Goal: Task Accomplishment & Management: Manage account settings

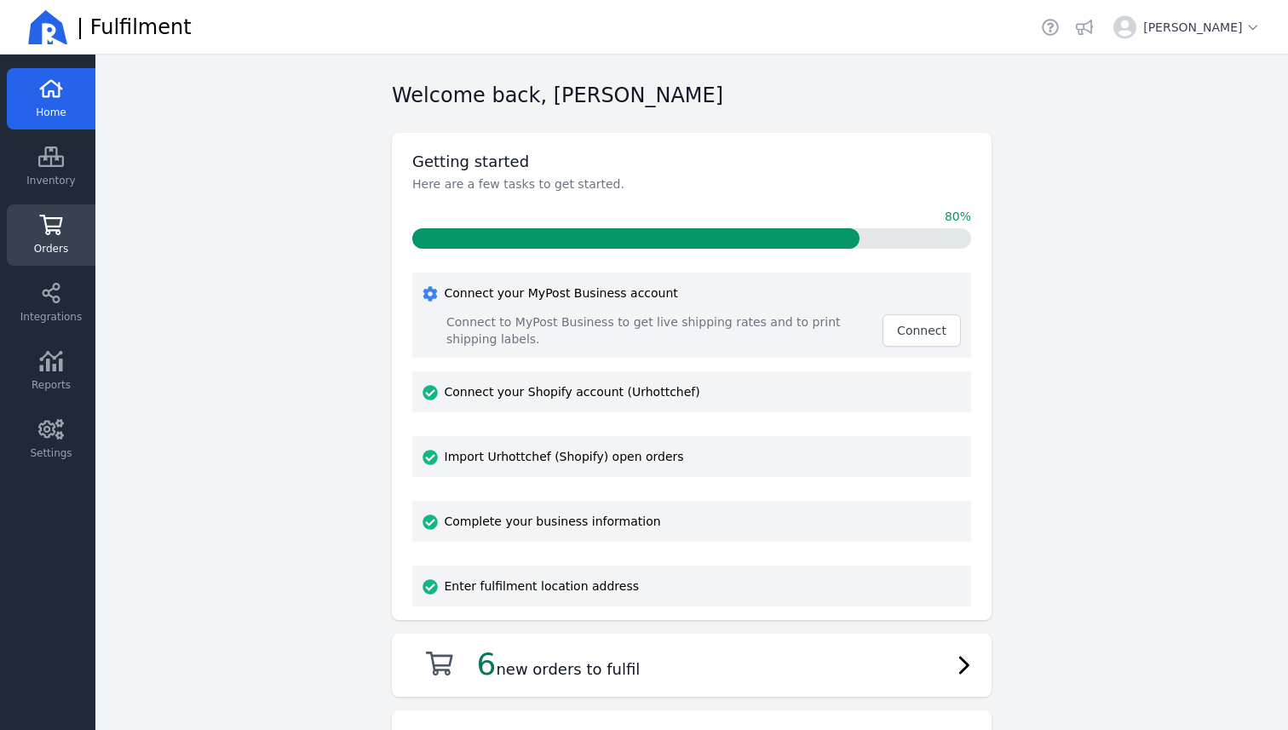
click at [60, 224] on icon at bounding box center [51, 225] width 23 height 20
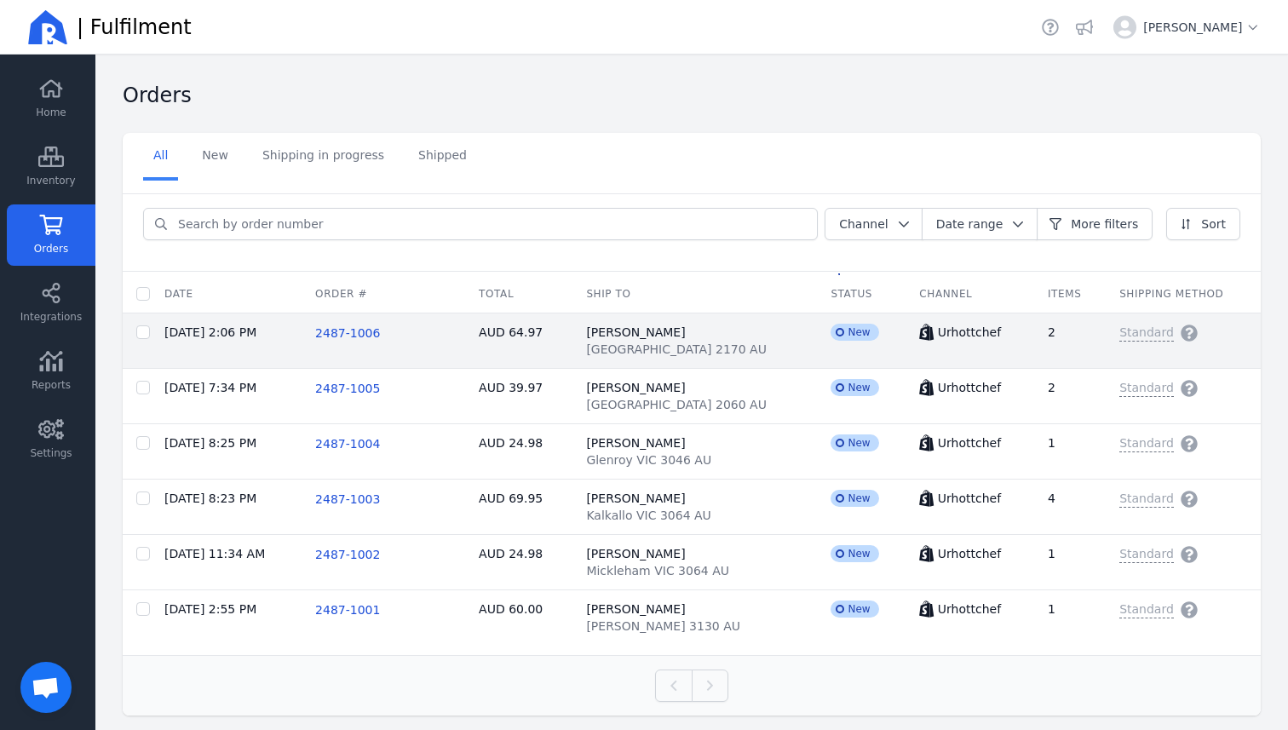
click at [637, 343] on span "[GEOGRAPHIC_DATA] 2170 AU" at bounding box center [676, 349] width 181 height 17
checkbox input "false"
checkbox input "true"
click at [664, 327] on div "[PERSON_NAME] Nagar [GEOGRAPHIC_DATA] 2170 AU" at bounding box center [694, 341] width 217 height 34
checkbox input "false"
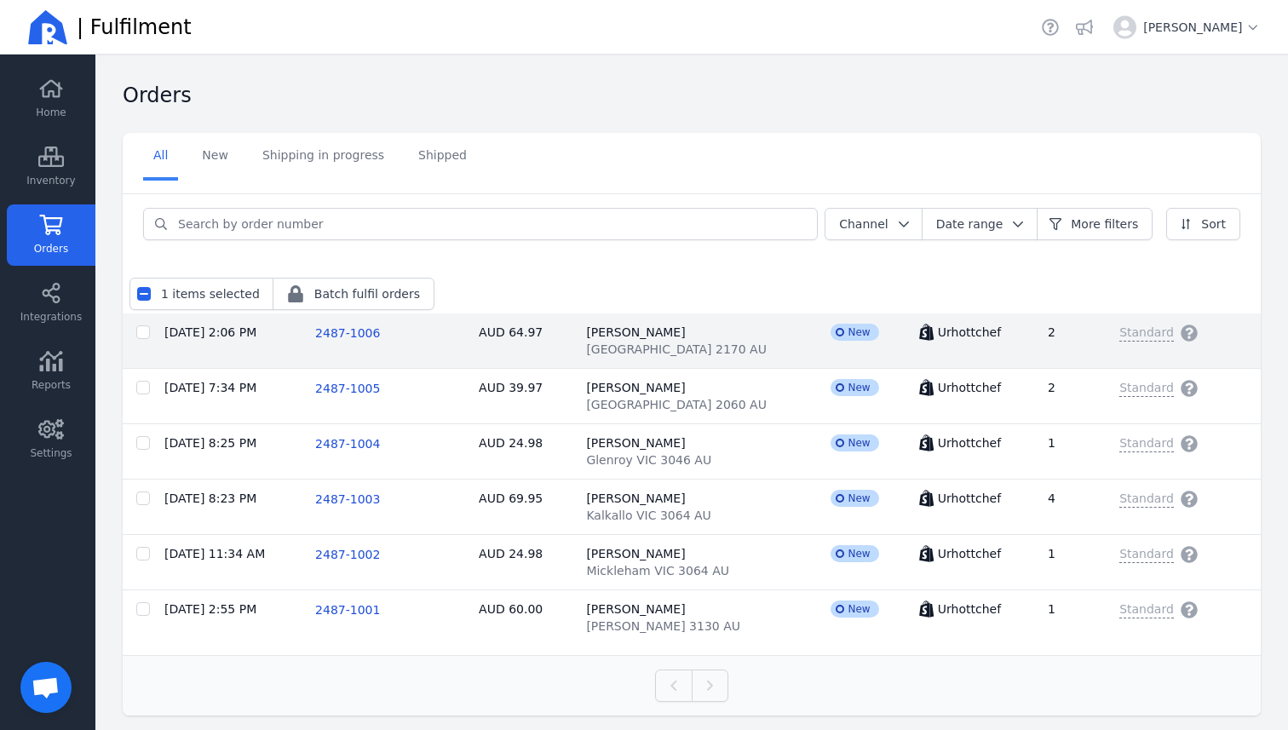
checkbox input "false"
click at [664, 327] on div "[PERSON_NAME] Nagar [GEOGRAPHIC_DATA] 2170 AU" at bounding box center [694, 341] width 217 height 34
checkbox input "false"
click at [141, 334] on input "checkbox" at bounding box center [143, 333] width 14 height 14
checkbox input "false"
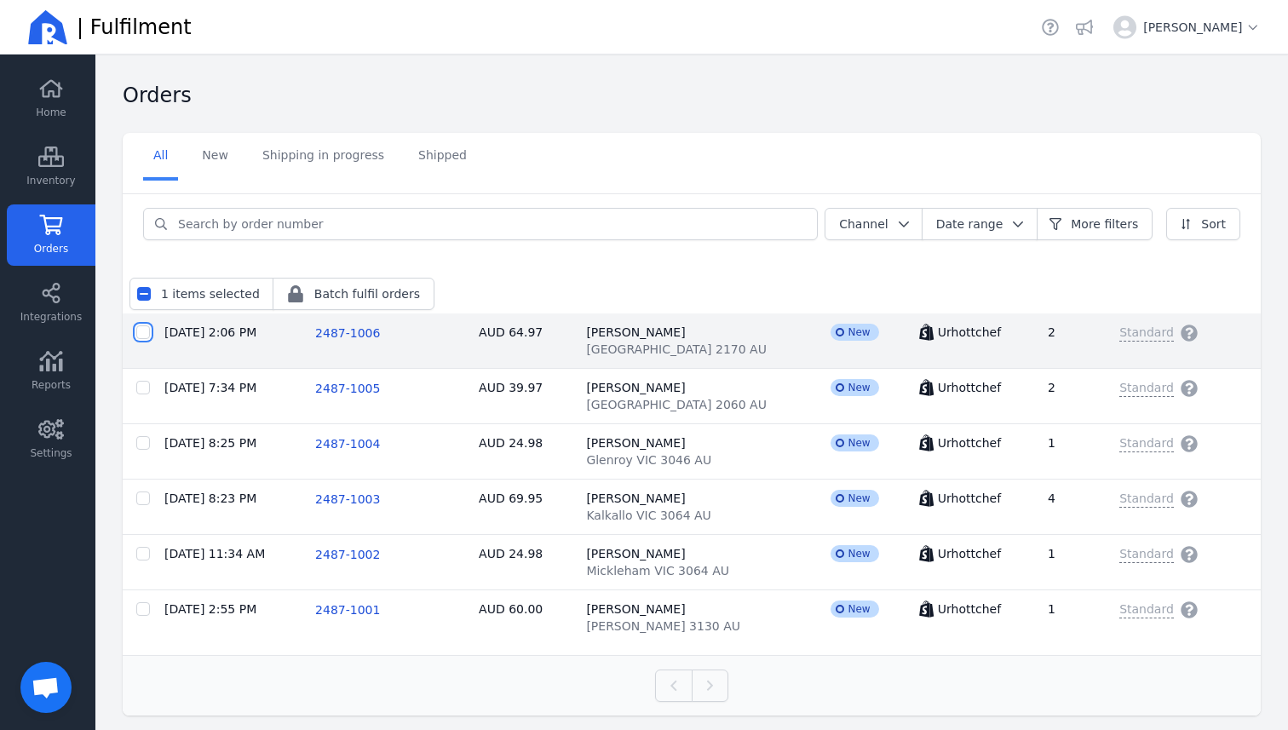
checkbox input "false"
click at [355, 337] on span "2487-1006" at bounding box center [347, 333] width 65 height 14
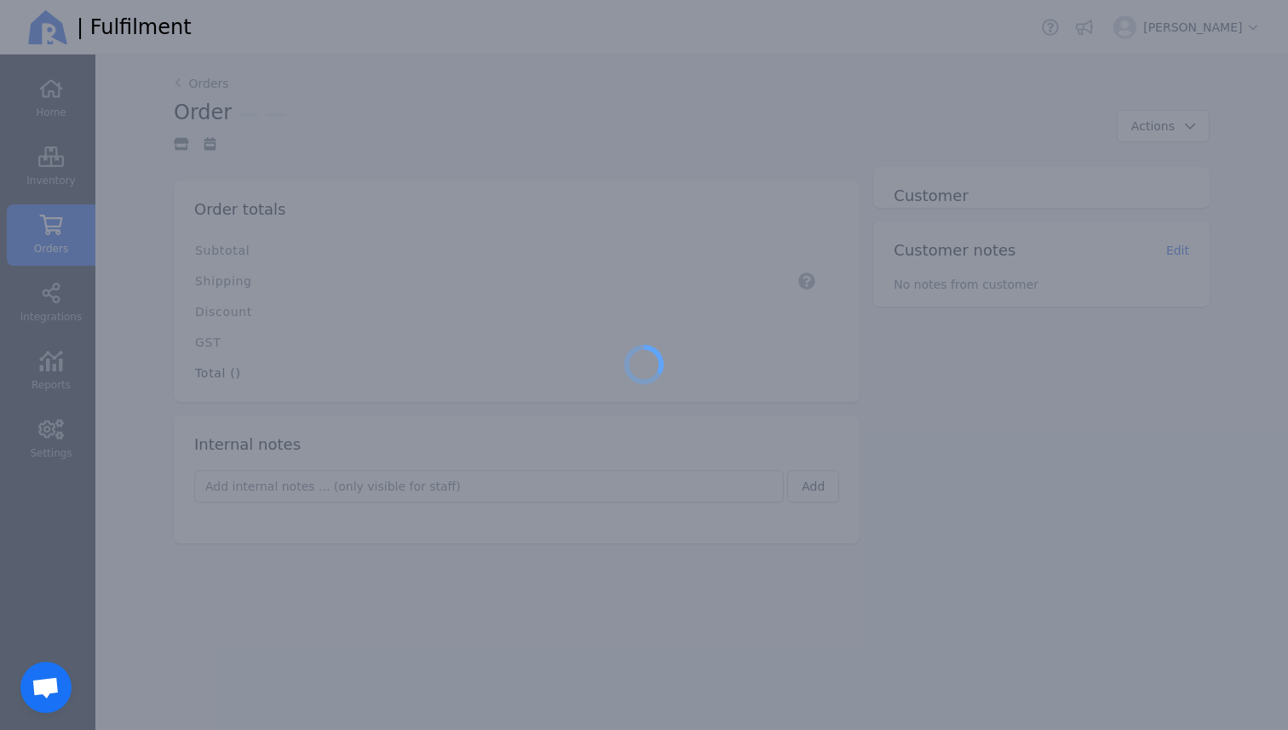
click at [355, 337] on div at bounding box center [644, 365] width 1288 height 730
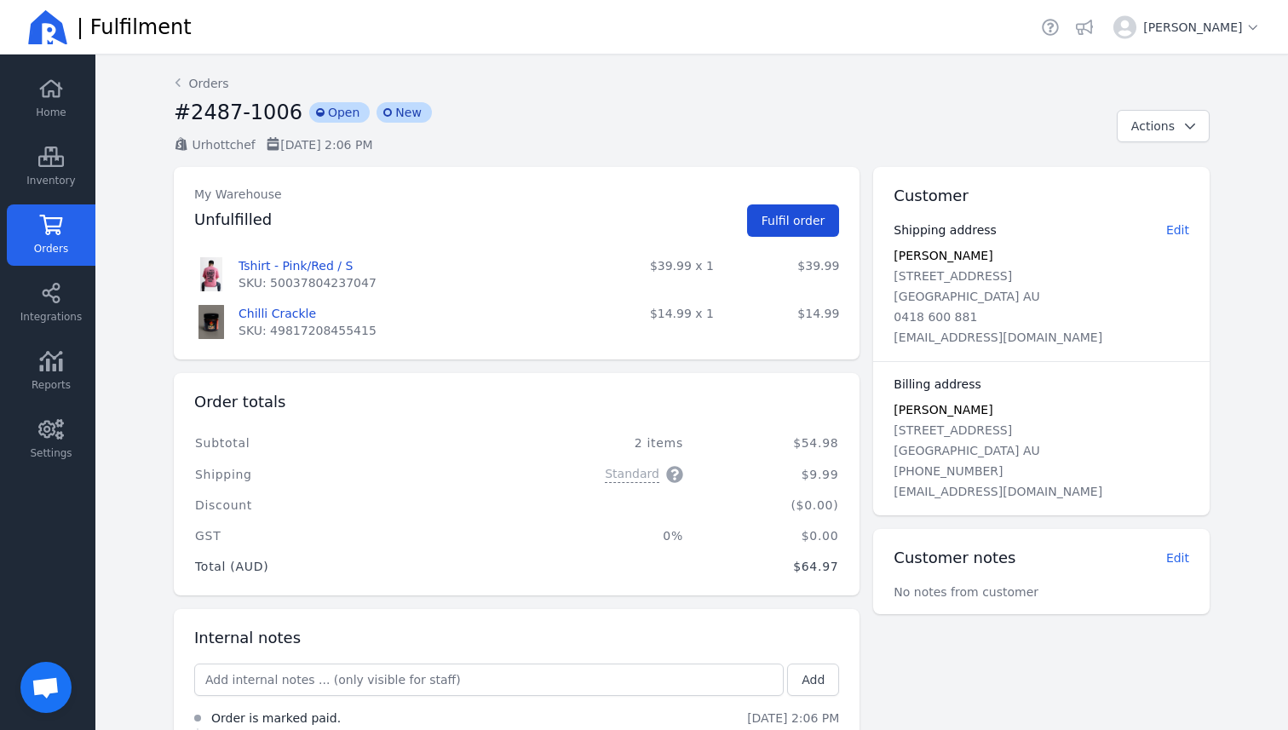
click at [789, 216] on span "Fulfil order" at bounding box center [794, 221] width 64 height 14
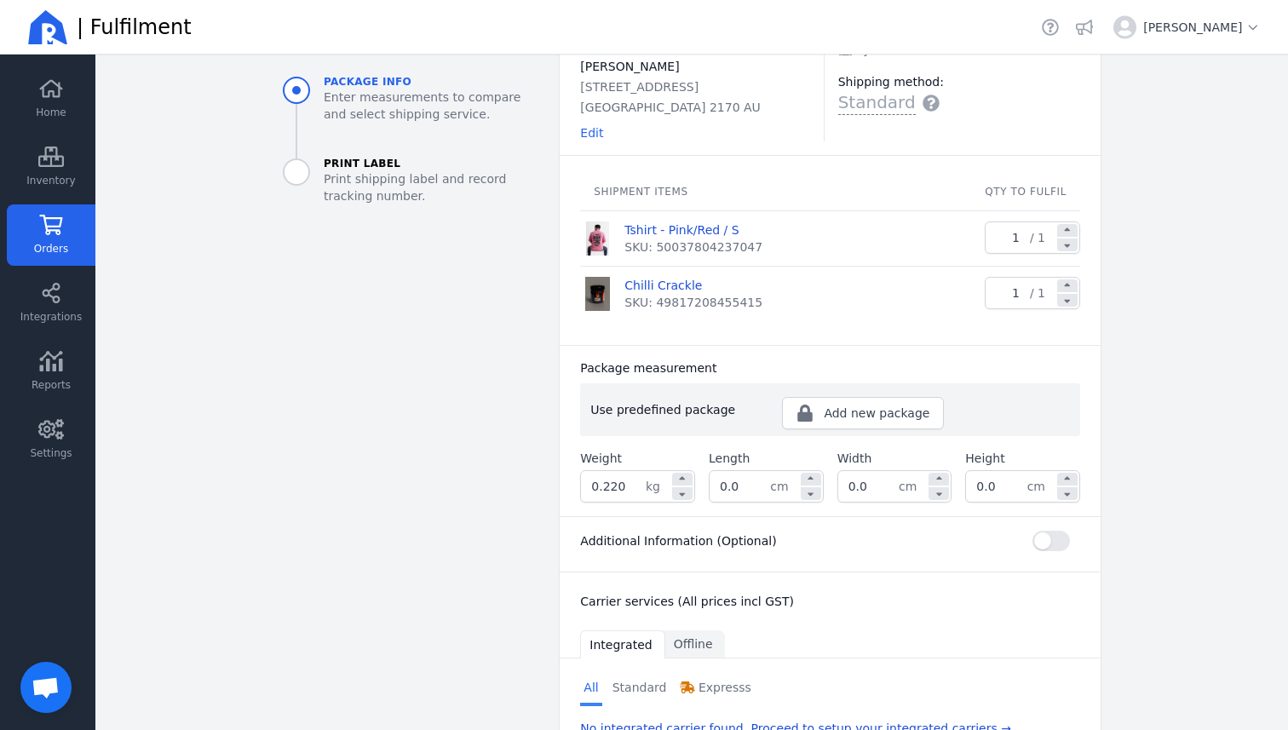
scroll to position [129, 0]
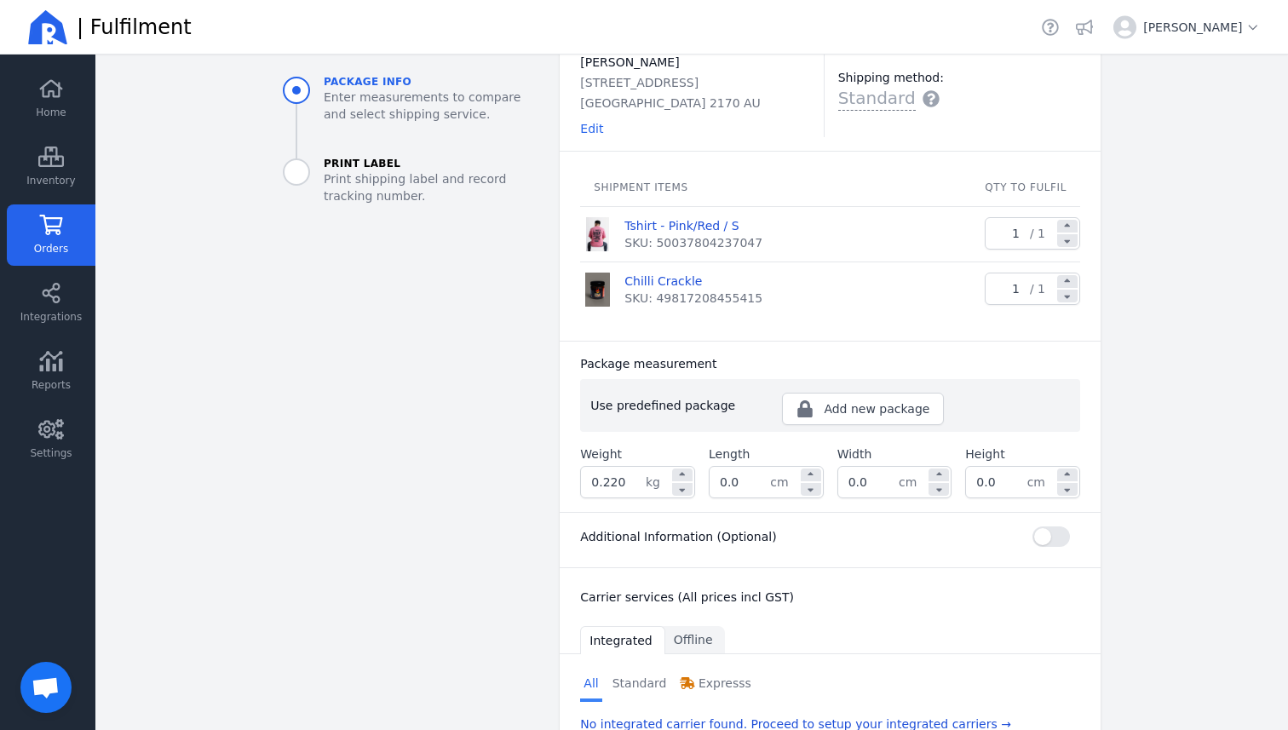
click at [1030, 230] on input "1" at bounding box center [1008, 233] width 44 height 31
click at [1076, 240] on div at bounding box center [1067, 240] width 20 height 13
type input "0"
type input "0.0"
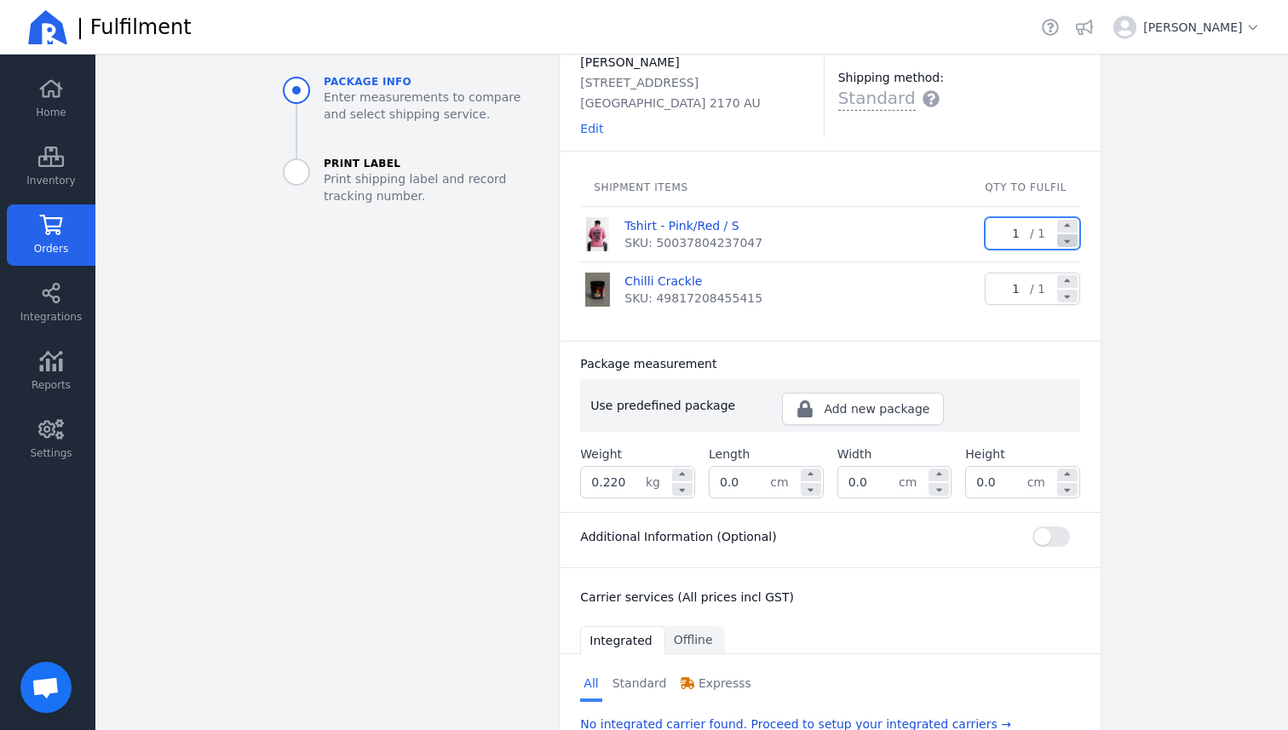
type input "0.0"
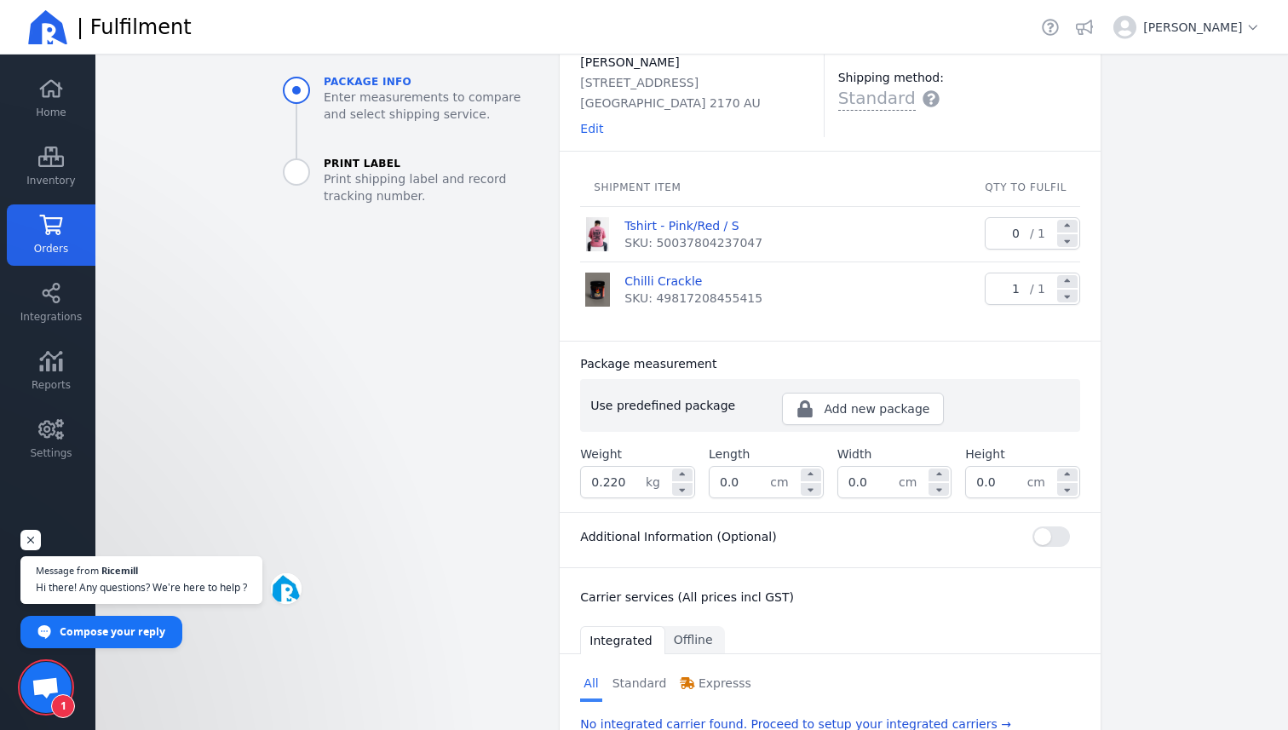
click at [629, 484] on input "0.220" at bounding box center [613, 482] width 65 height 31
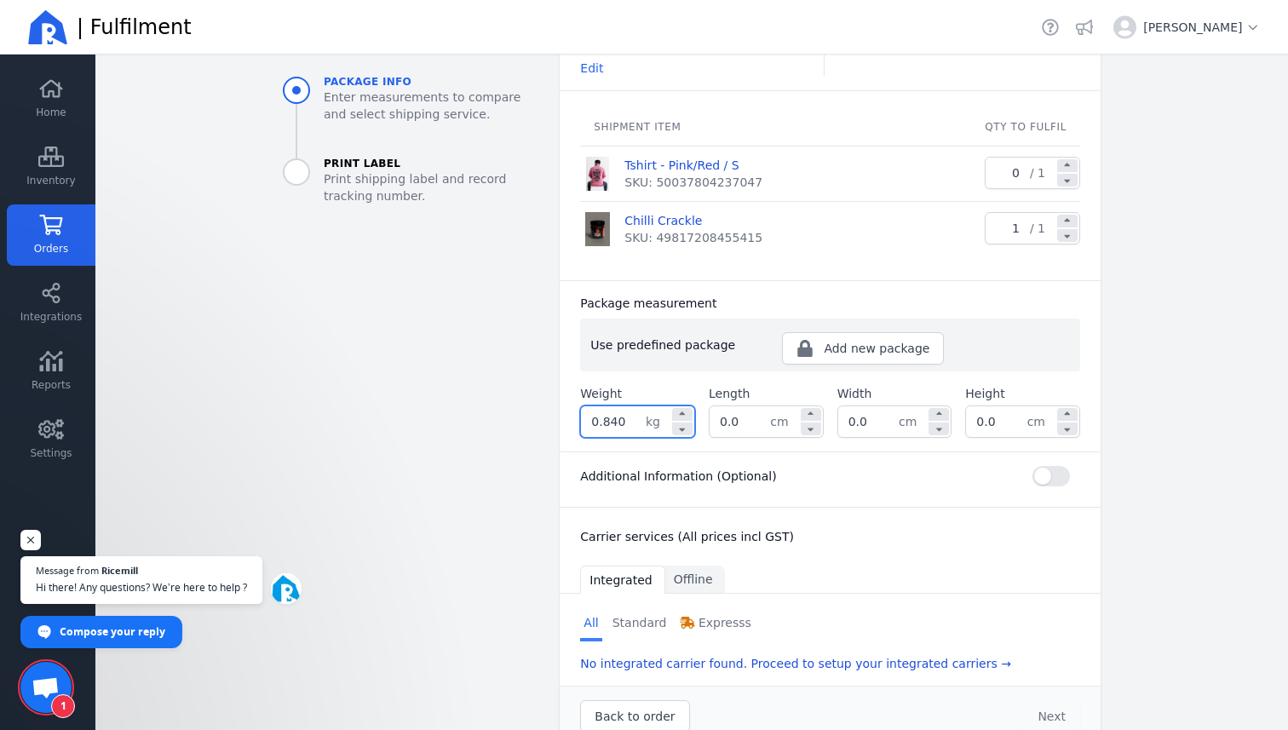
scroll to position [226, 0]
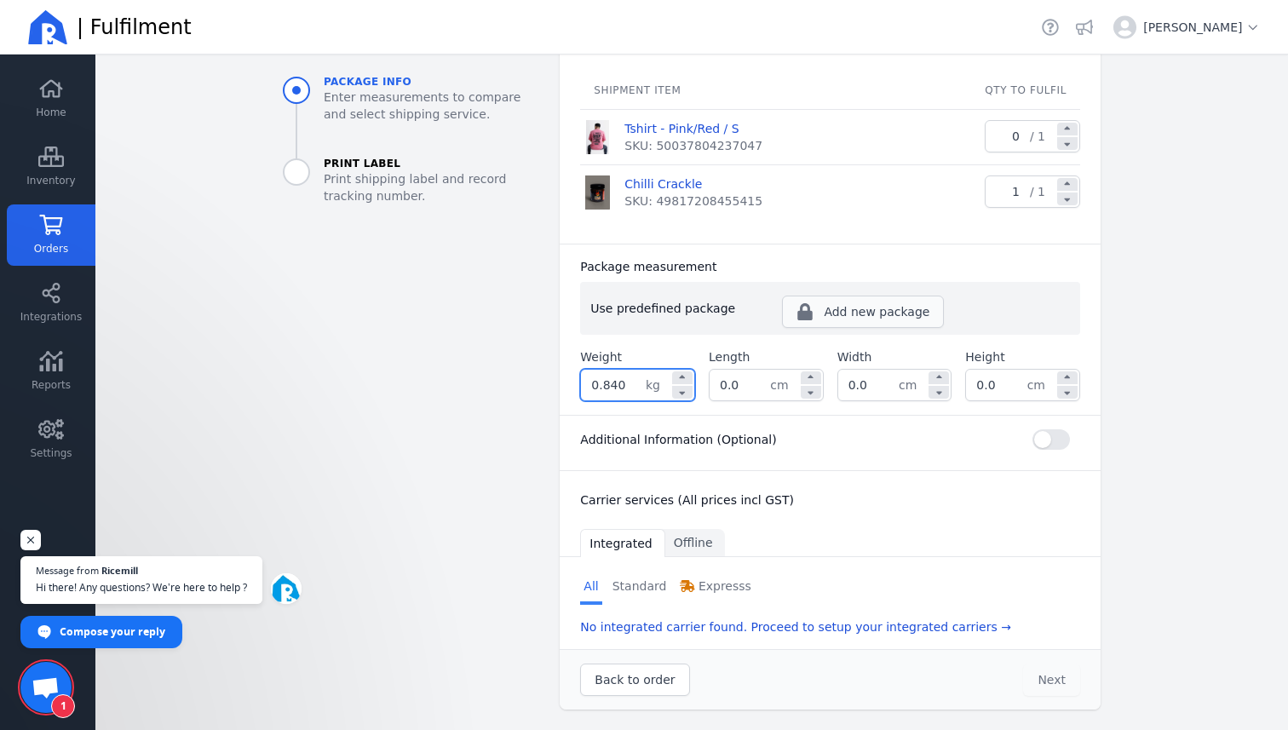
type input "0.840"
click at [844, 313] on span "Add new package" at bounding box center [877, 311] width 106 height 17
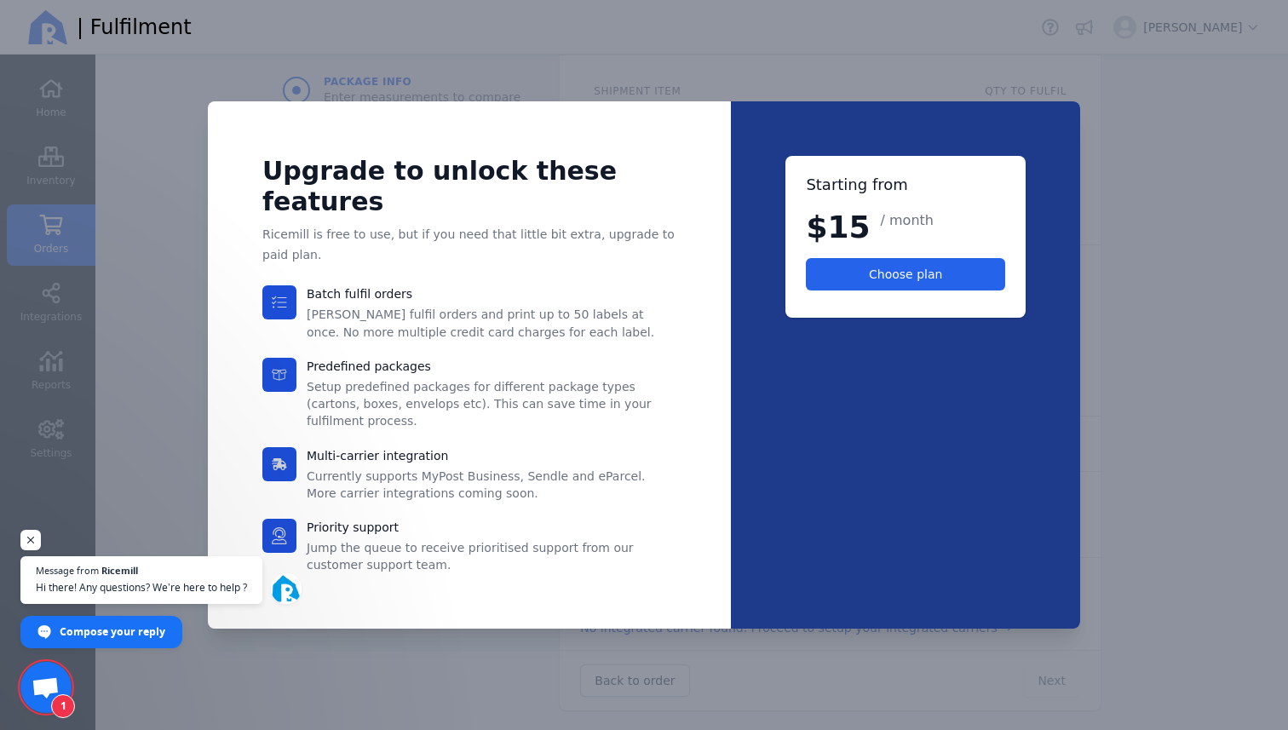
click at [1105, 181] on div at bounding box center [644, 365] width 1288 height 730
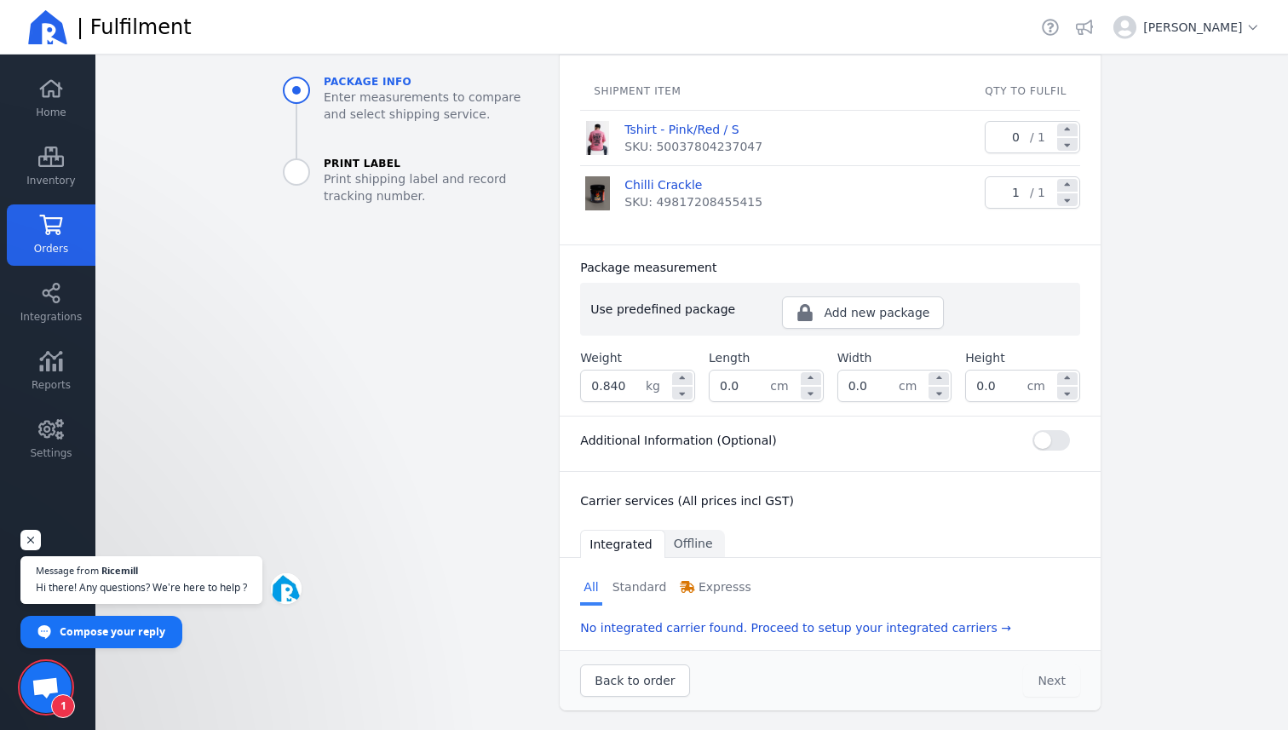
scroll to position [226, 0]
click at [746, 382] on input "0.0" at bounding box center [740, 385] width 60 height 31
type input "0"
type input "21.0"
click at [883, 387] on input "0.0" at bounding box center [868, 385] width 60 height 31
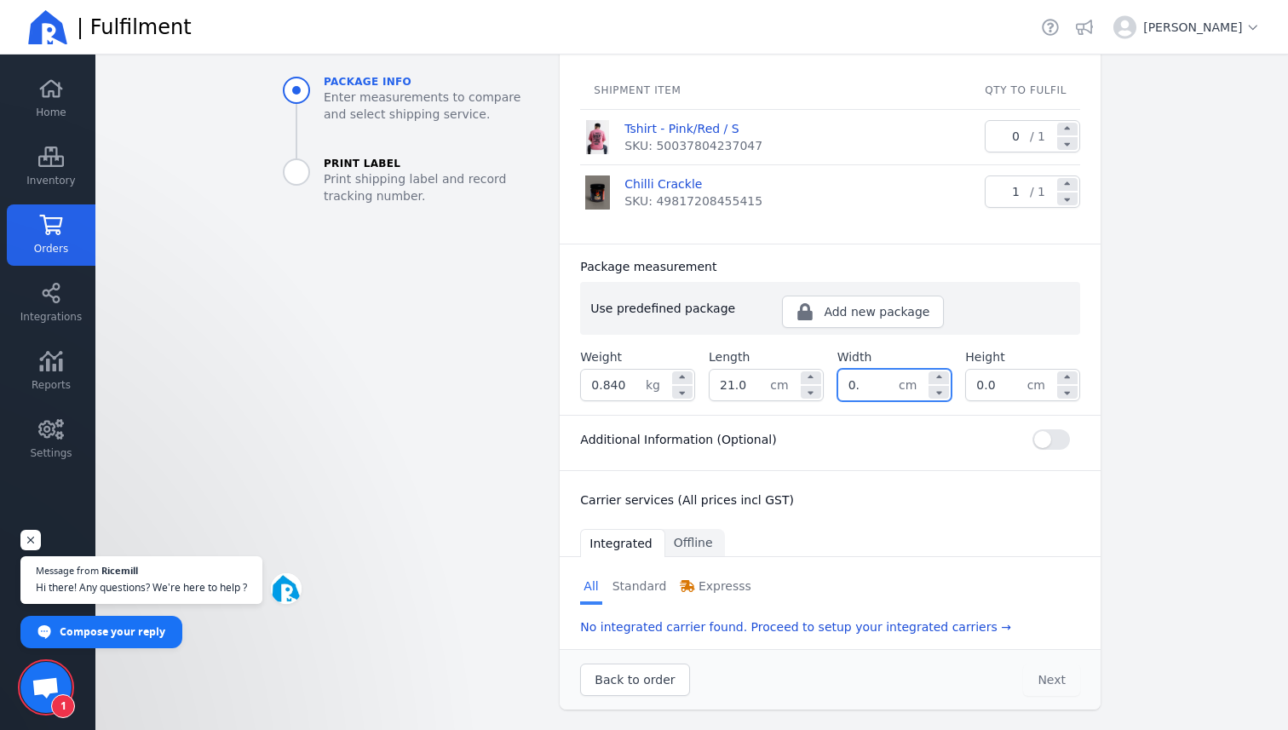
type input "0"
type input "15.0"
click at [1011, 389] on input "0.0" at bounding box center [996, 385] width 60 height 31
type input "0"
type input "14.0"
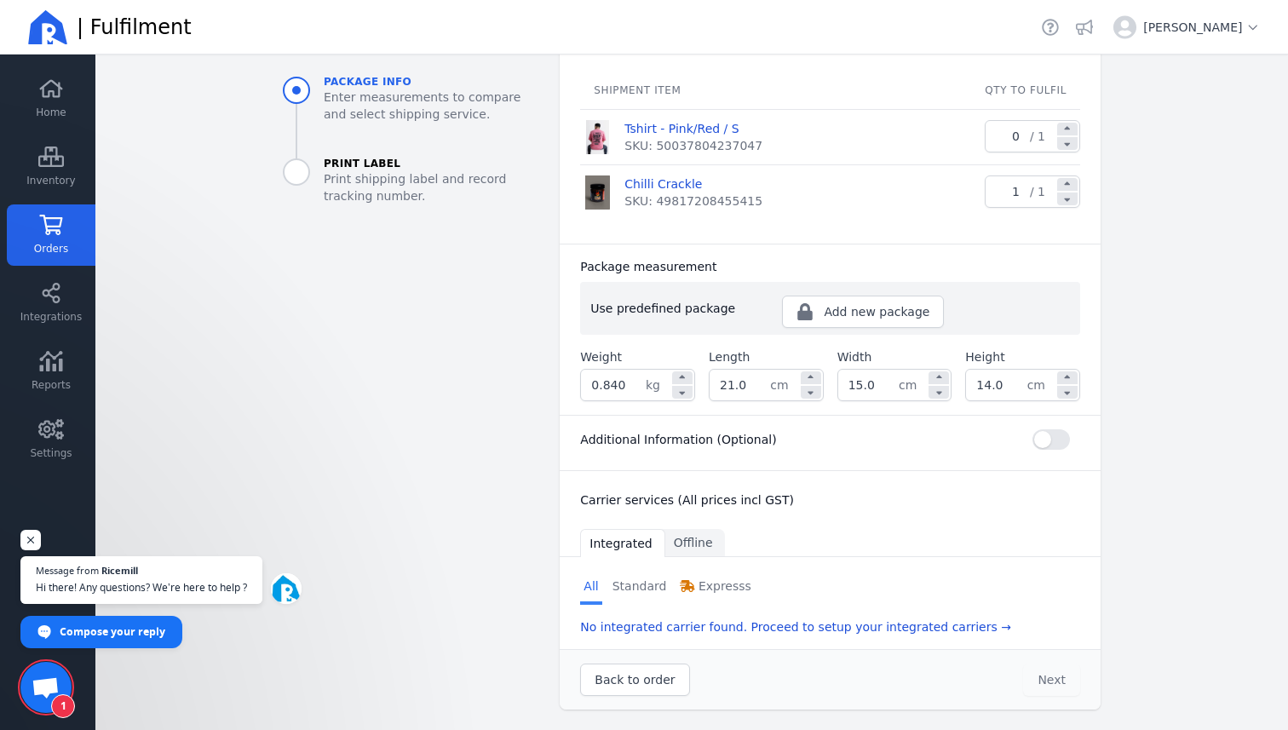
click at [95, 510] on main "Back Orders Order #2487-1006 Fulfil order Package info Enter measurements to co…" at bounding box center [691, 393] width 1193 height 676
click at [53, 452] on span "Settings" at bounding box center [51, 453] width 42 height 14
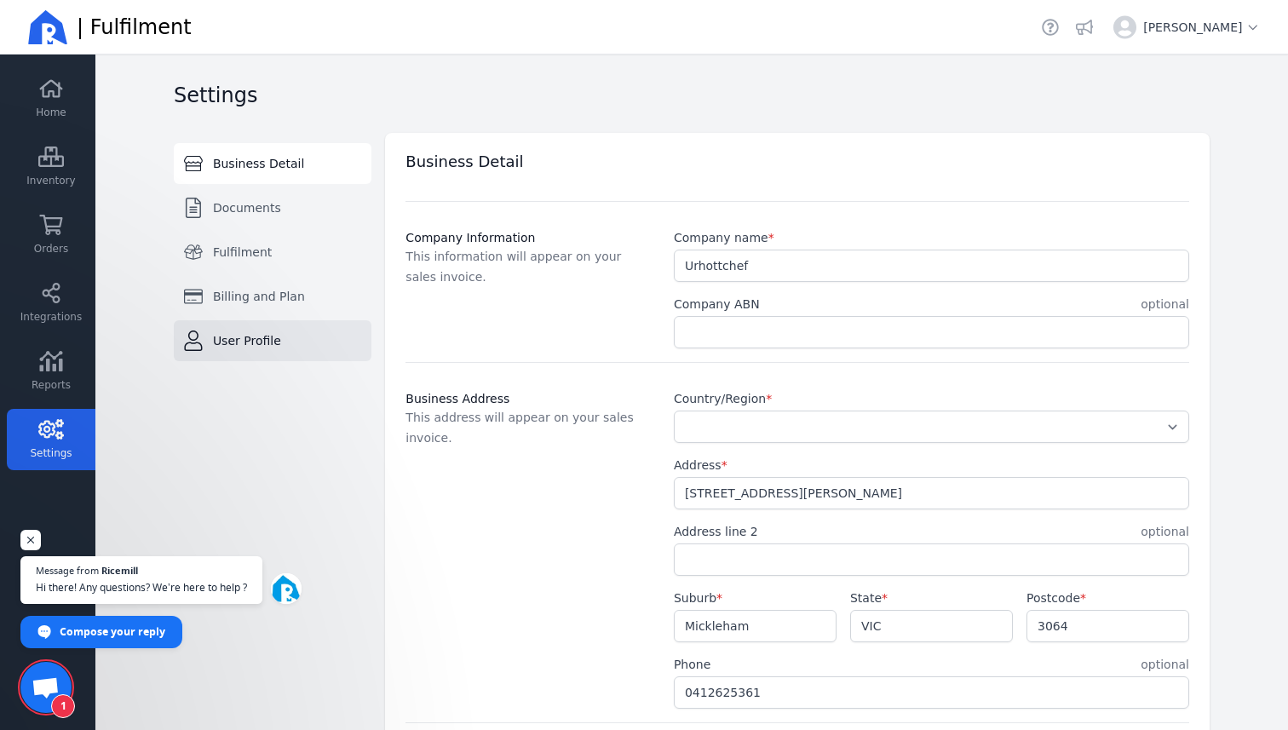
select select "AU"
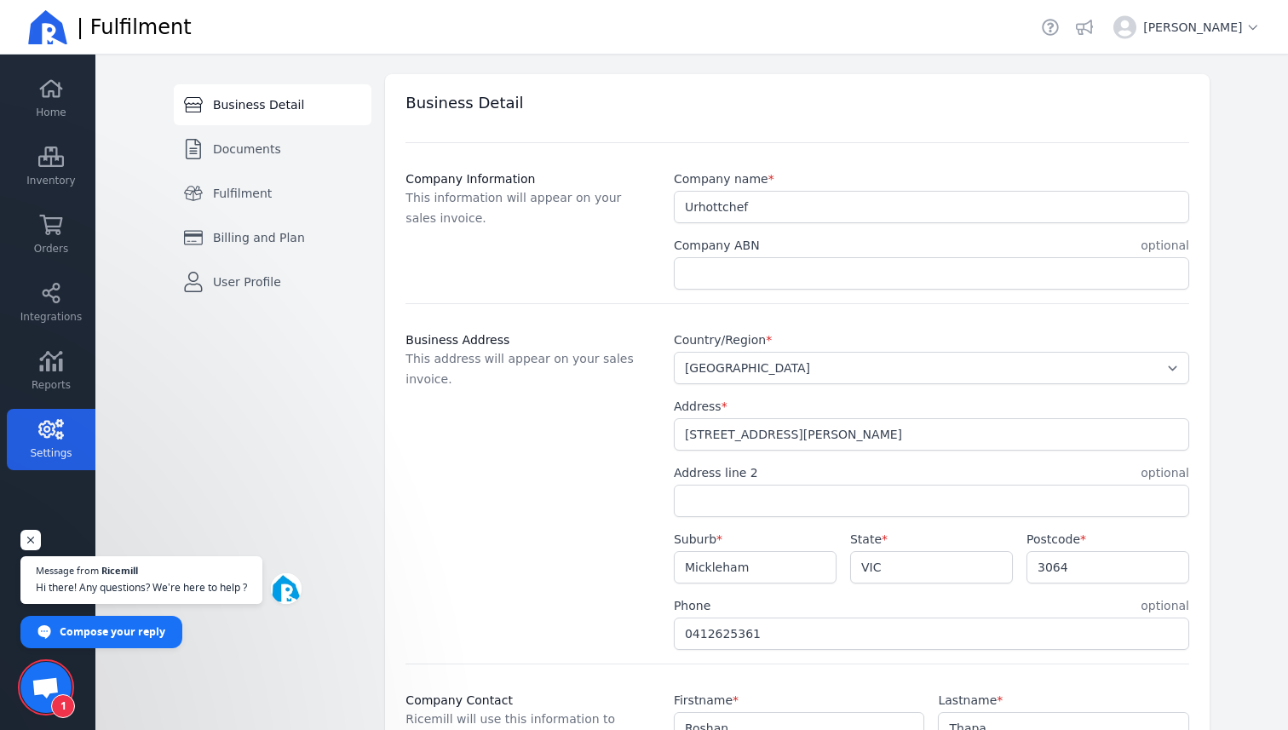
scroll to position [60, 0]
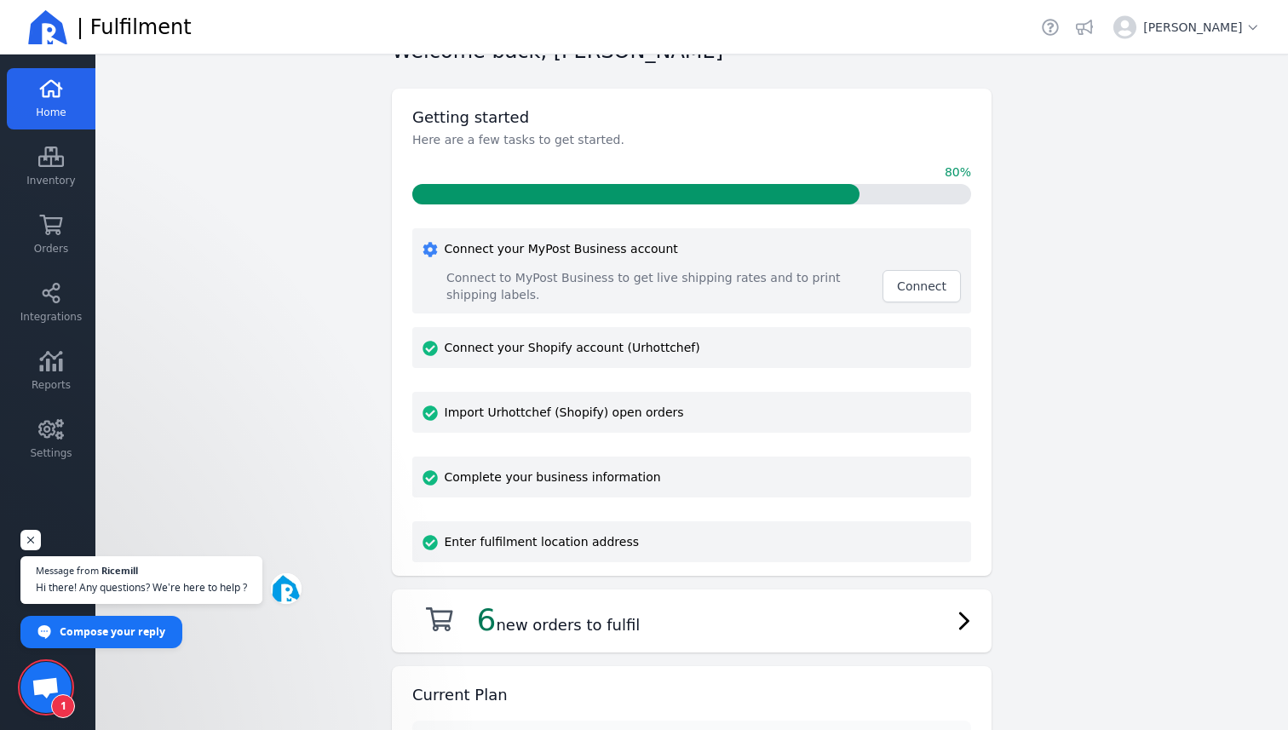
scroll to position [73, 0]
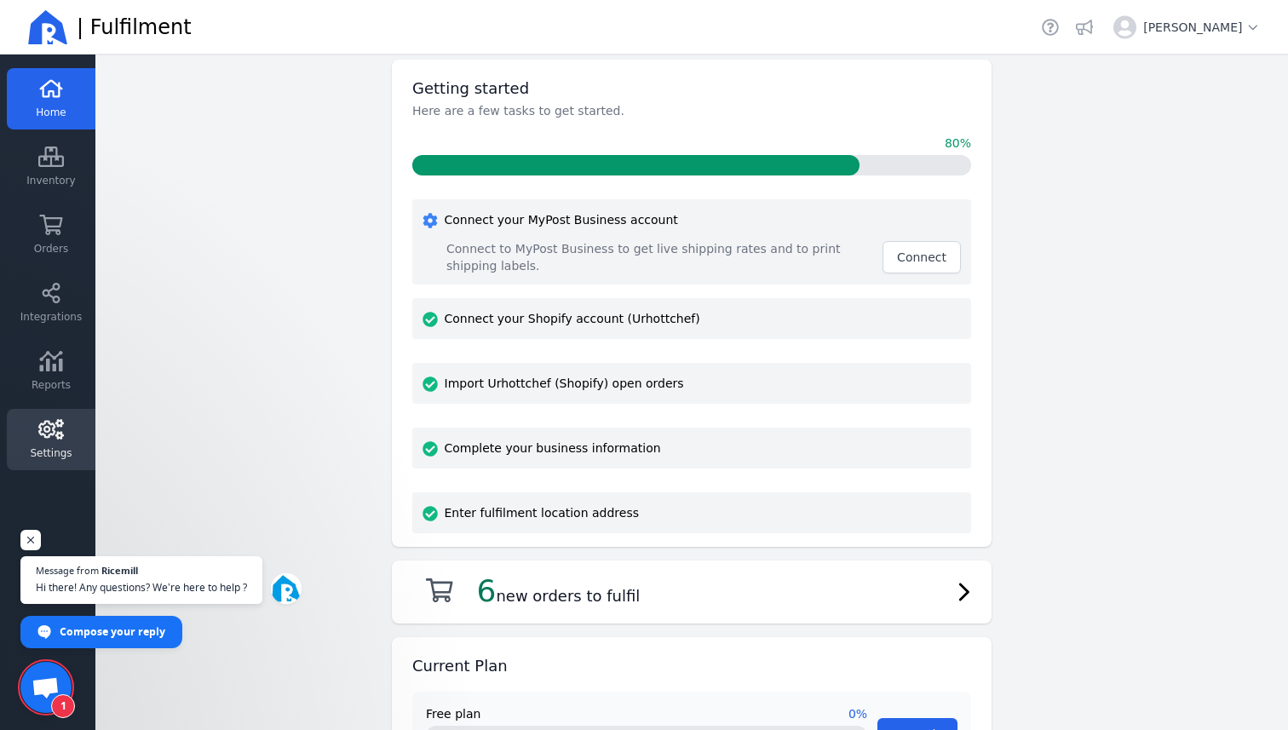
click at [56, 429] on icon at bounding box center [51, 429] width 26 height 20
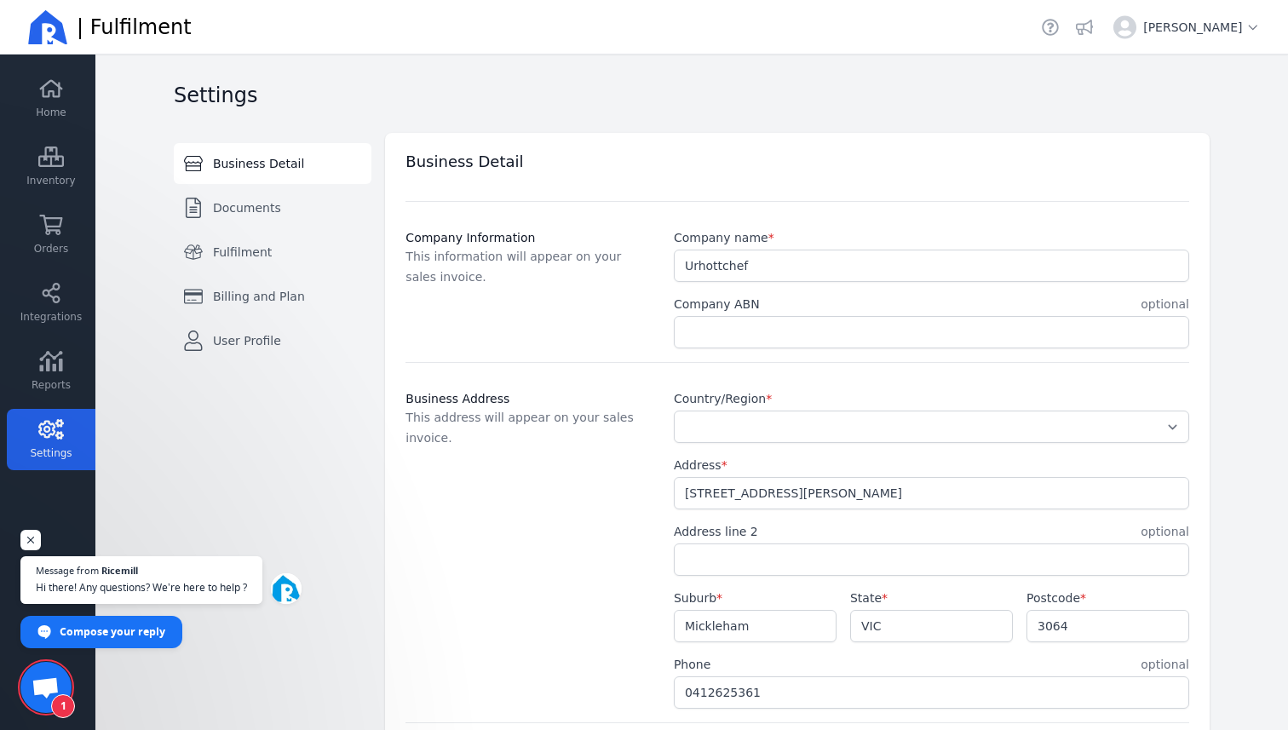
select select "AU"
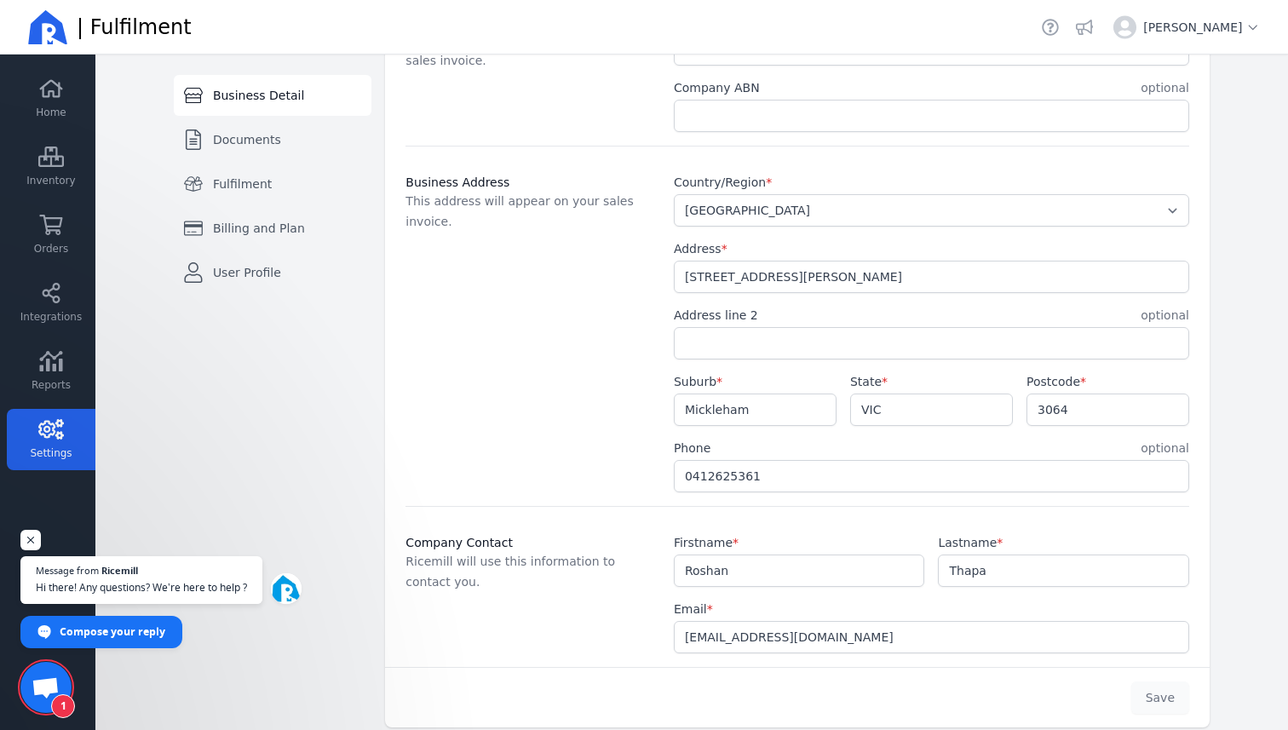
scroll to position [234, 0]
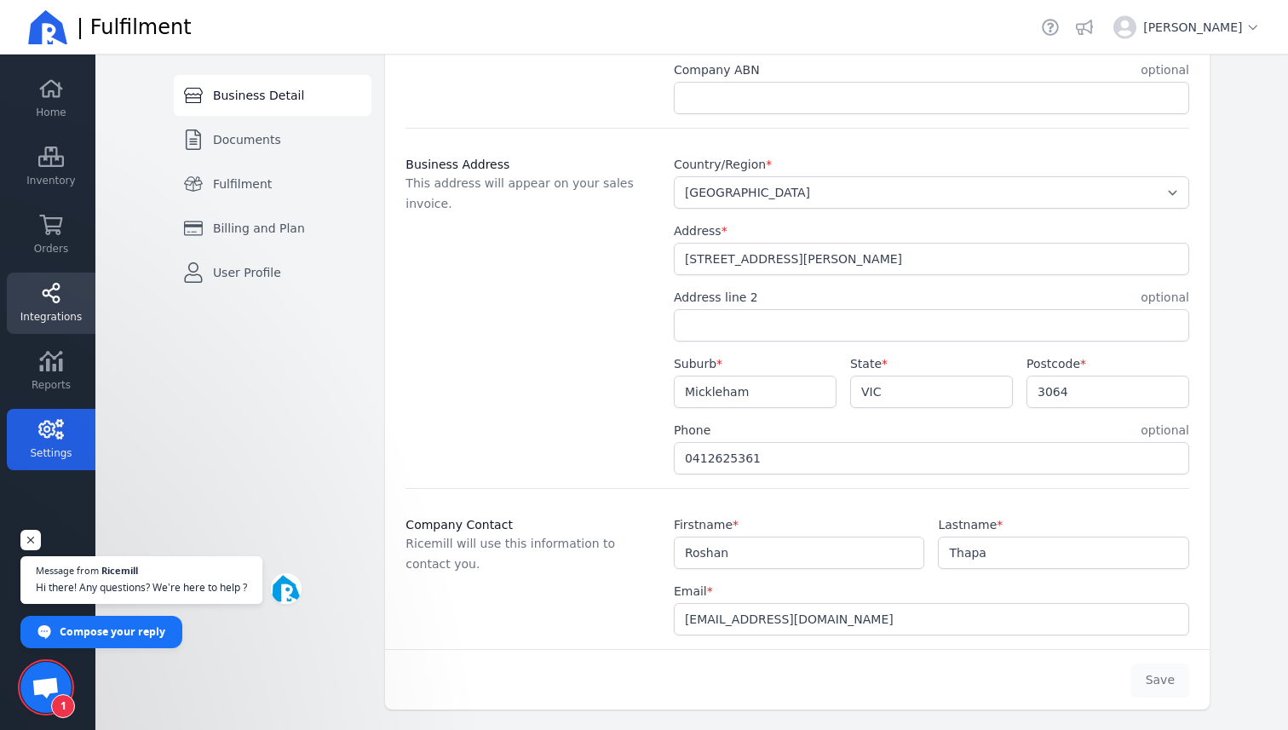
click at [54, 315] on span "Integrations" at bounding box center [50, 317] width 61 height 14
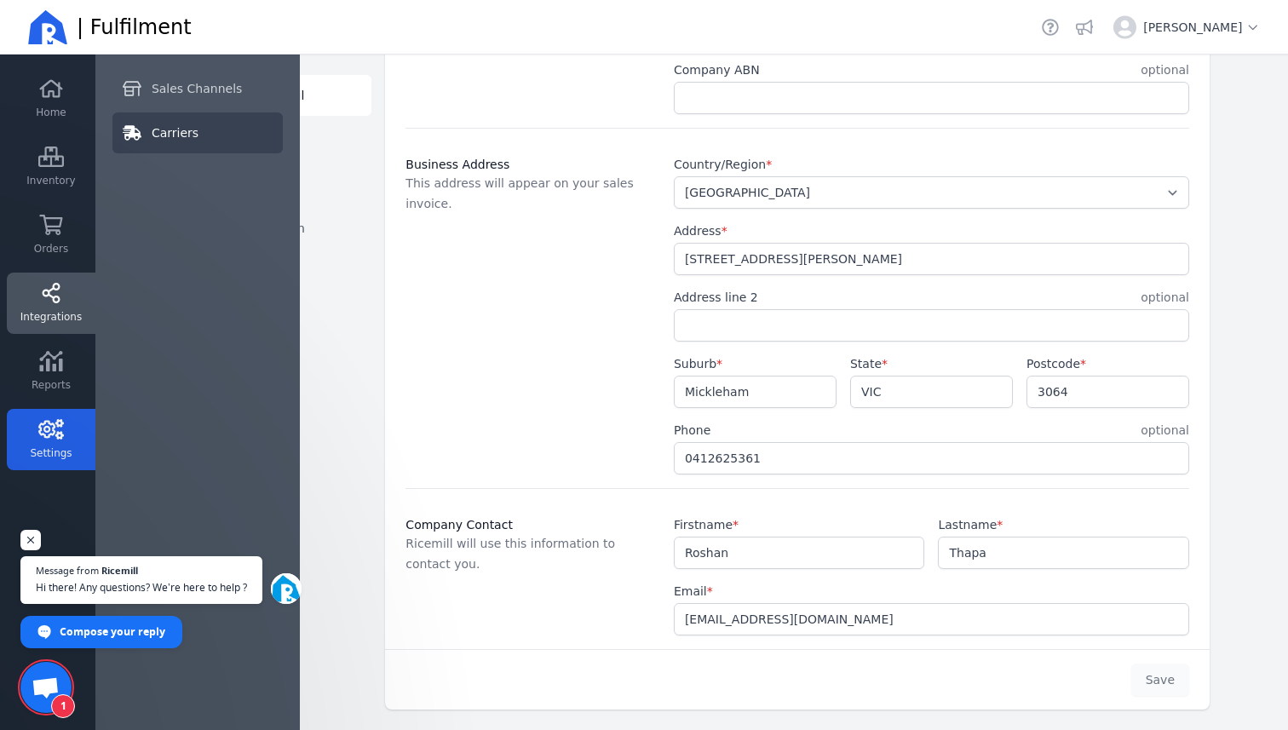
click at [206, 130] on link "Carriers" at bounding box center [197, 132] width 170 height 41
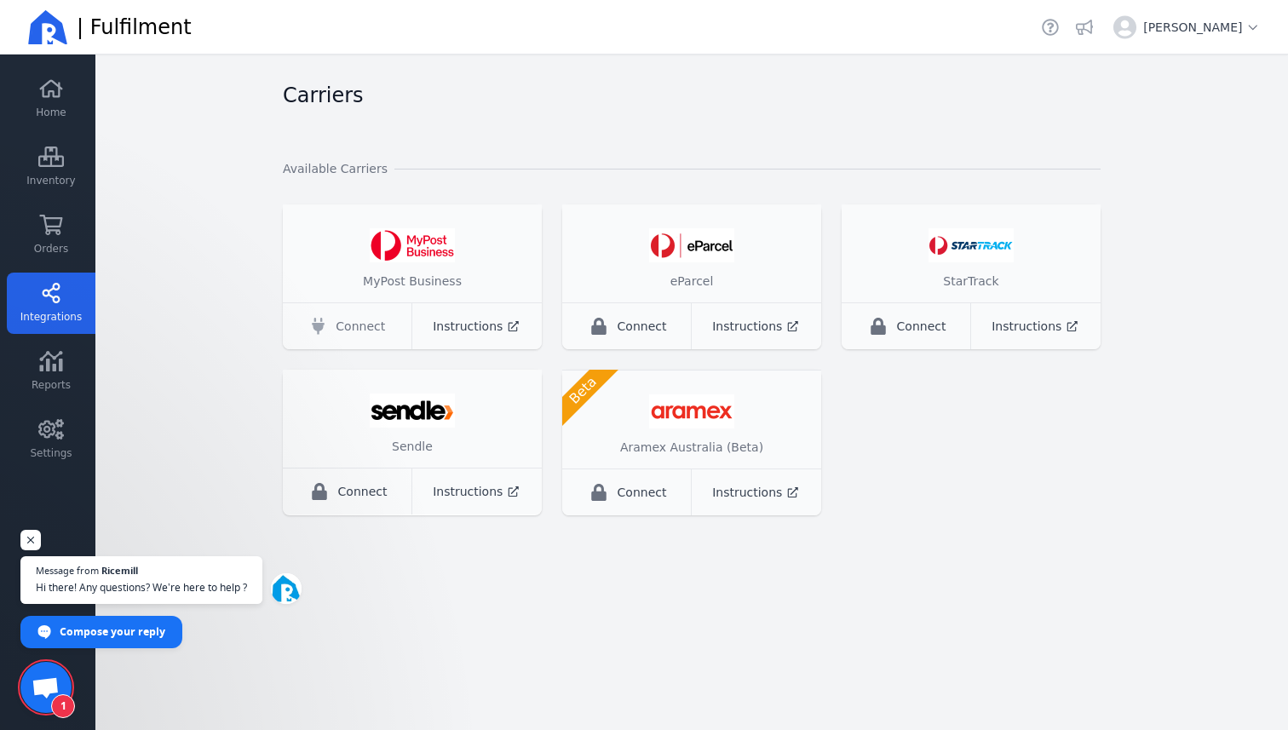
click at [377, 323] on span "Connect" at bounding box center [360, 326] width 49 height 17
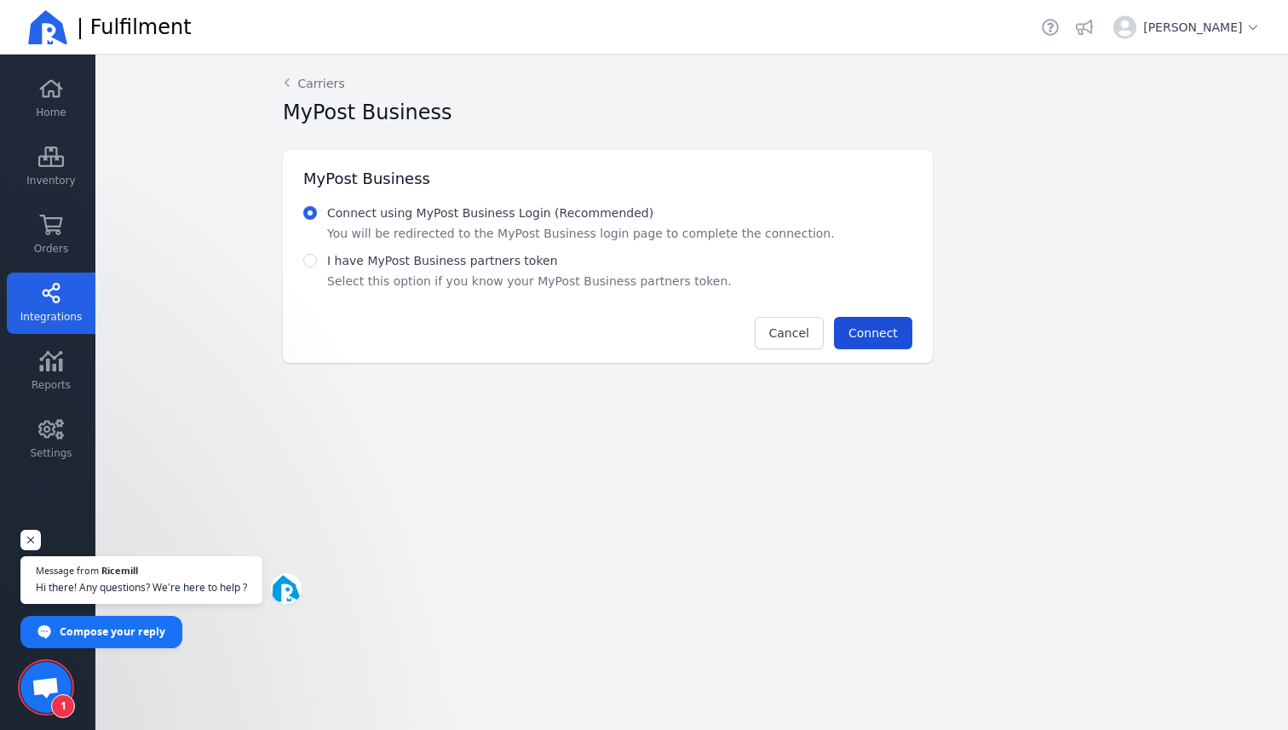
click at [886, 337] on span "Connect" at bounding box center [873, 333] width 49 height 14
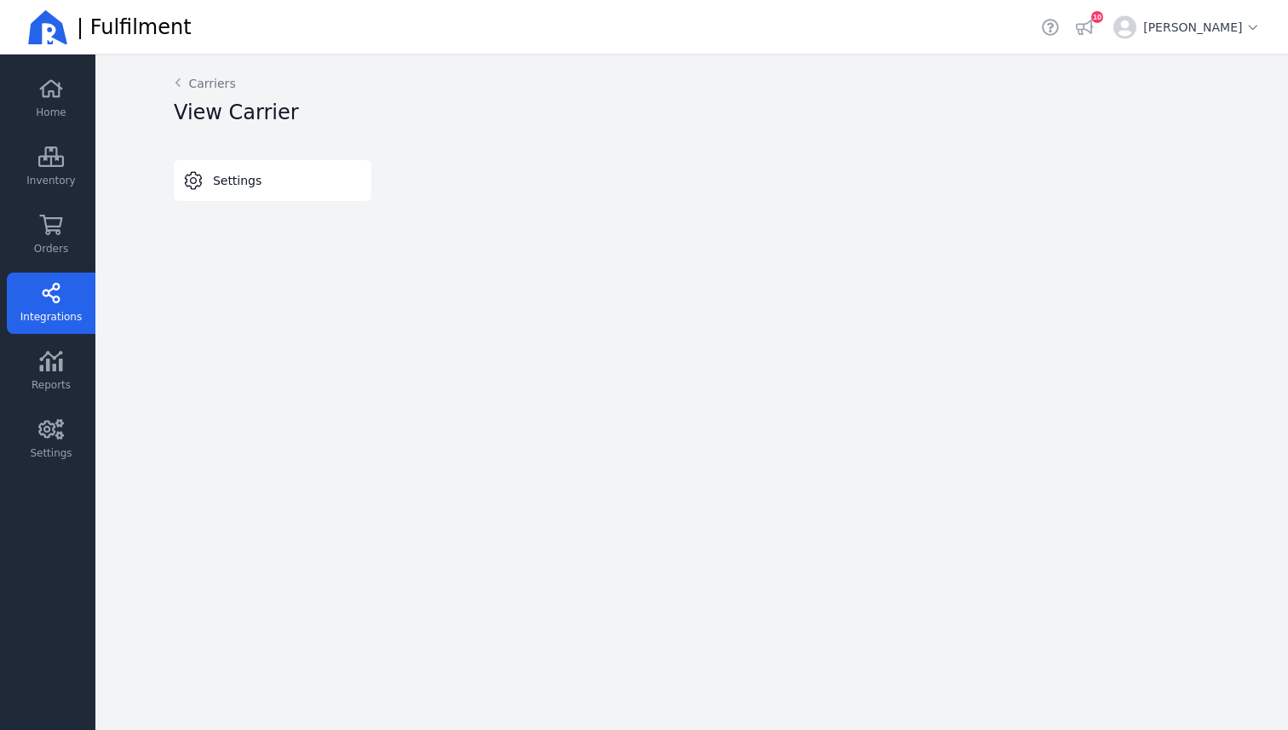
select select "THERMAL-LABEL-A6-1PP"
select select "SALE_OF_GOODS"
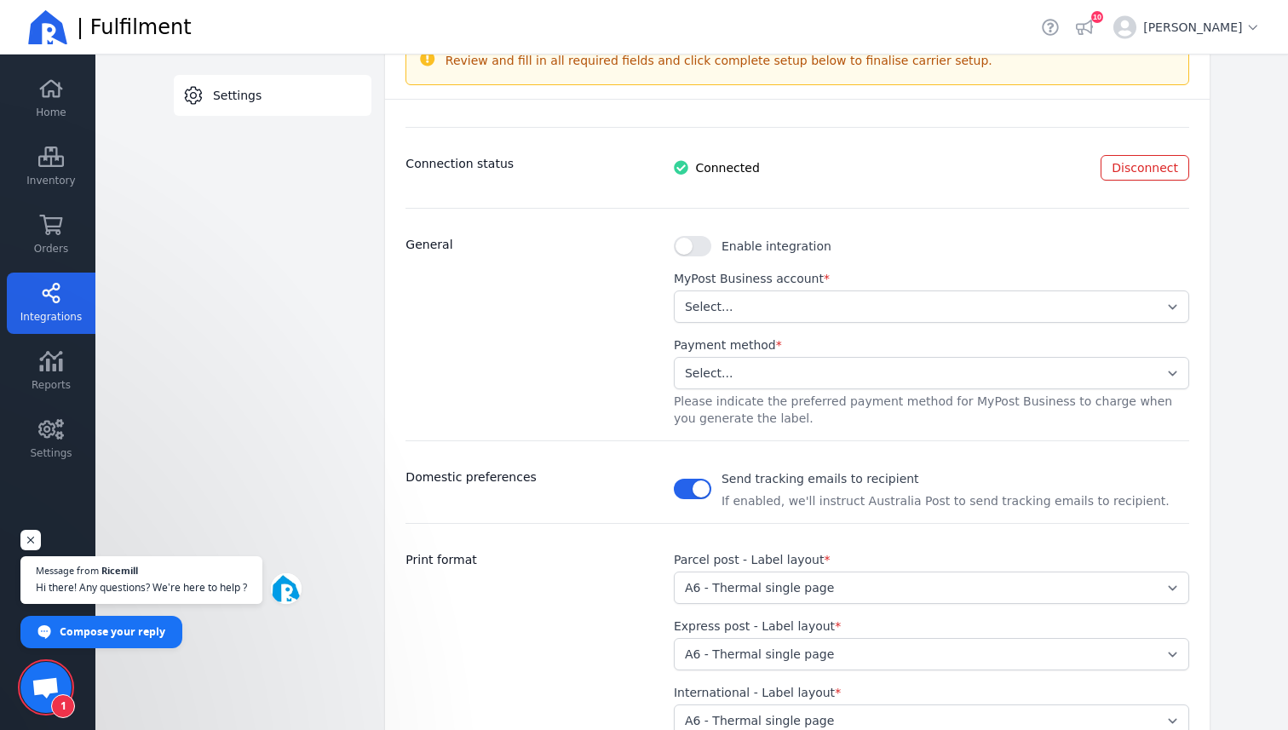
scroll to position [170, 0]
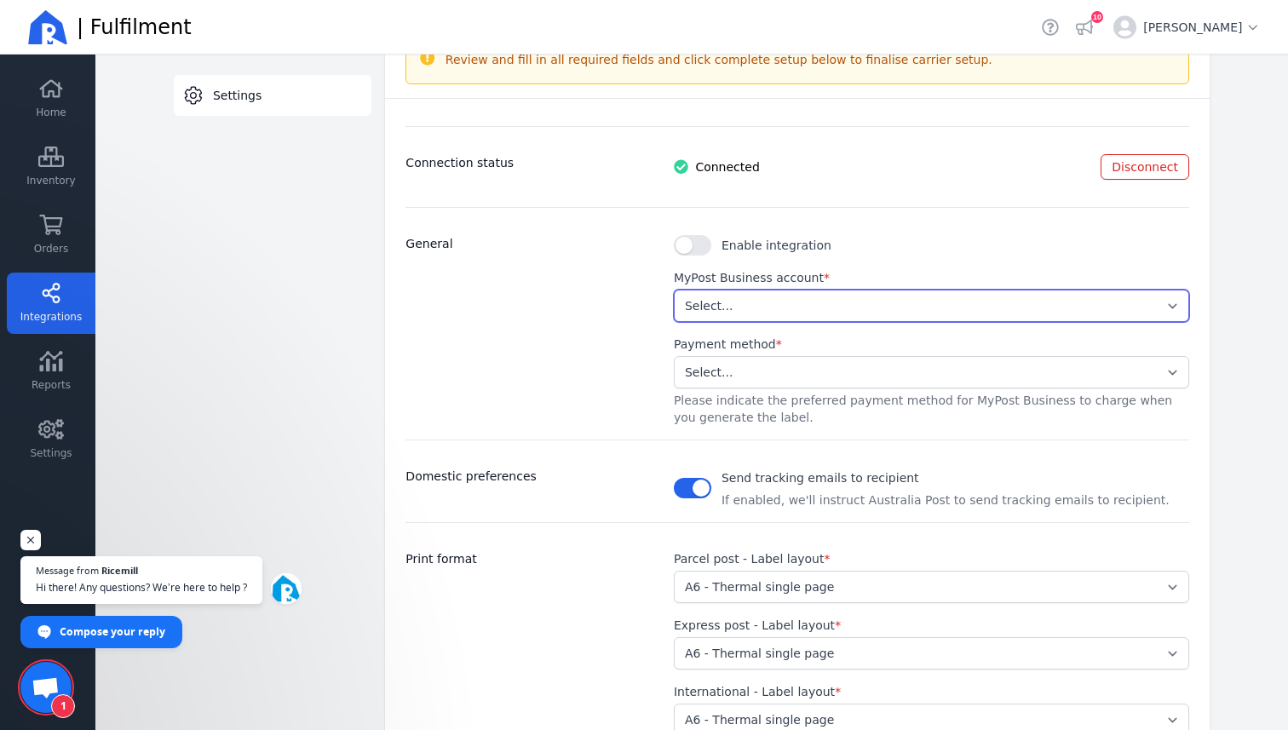
click at [761, 310] on select "Select... b43d02665d6944fc81e2fe40b34a4b34" at bounding box center [932, 306] width 516 height 32
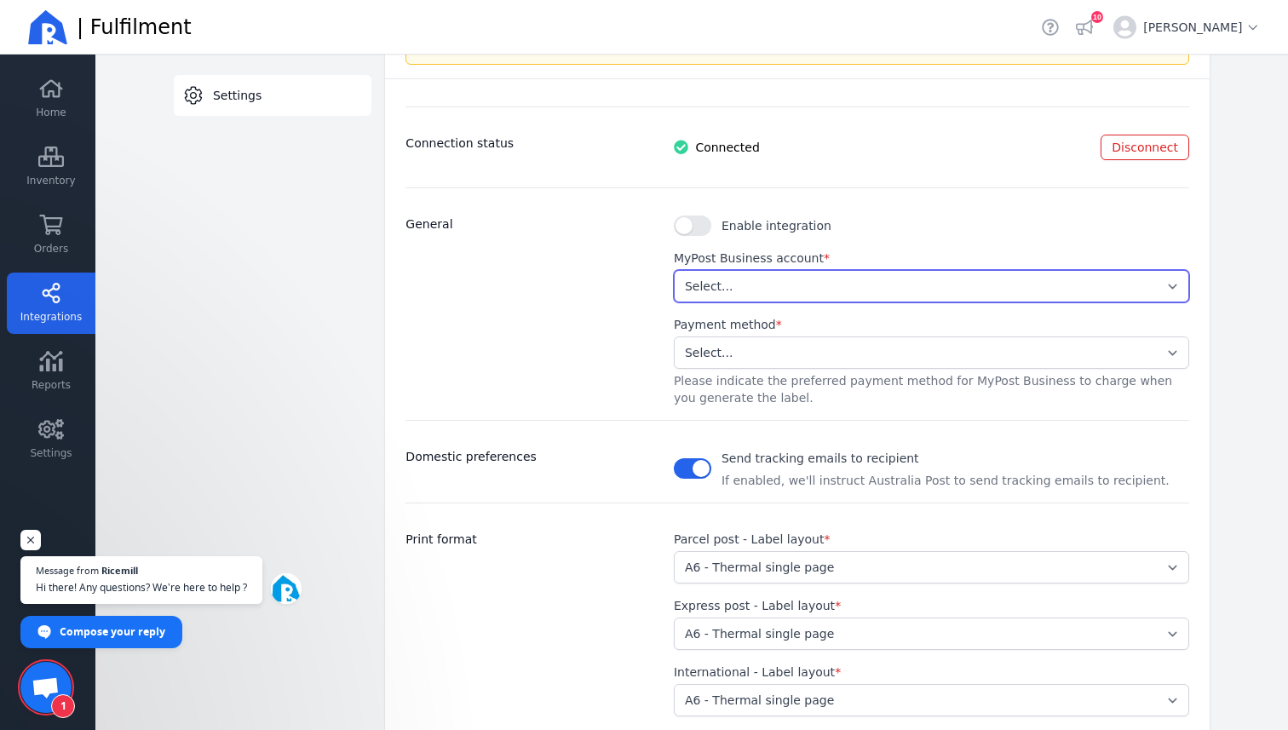
scroll to position [188, 0]
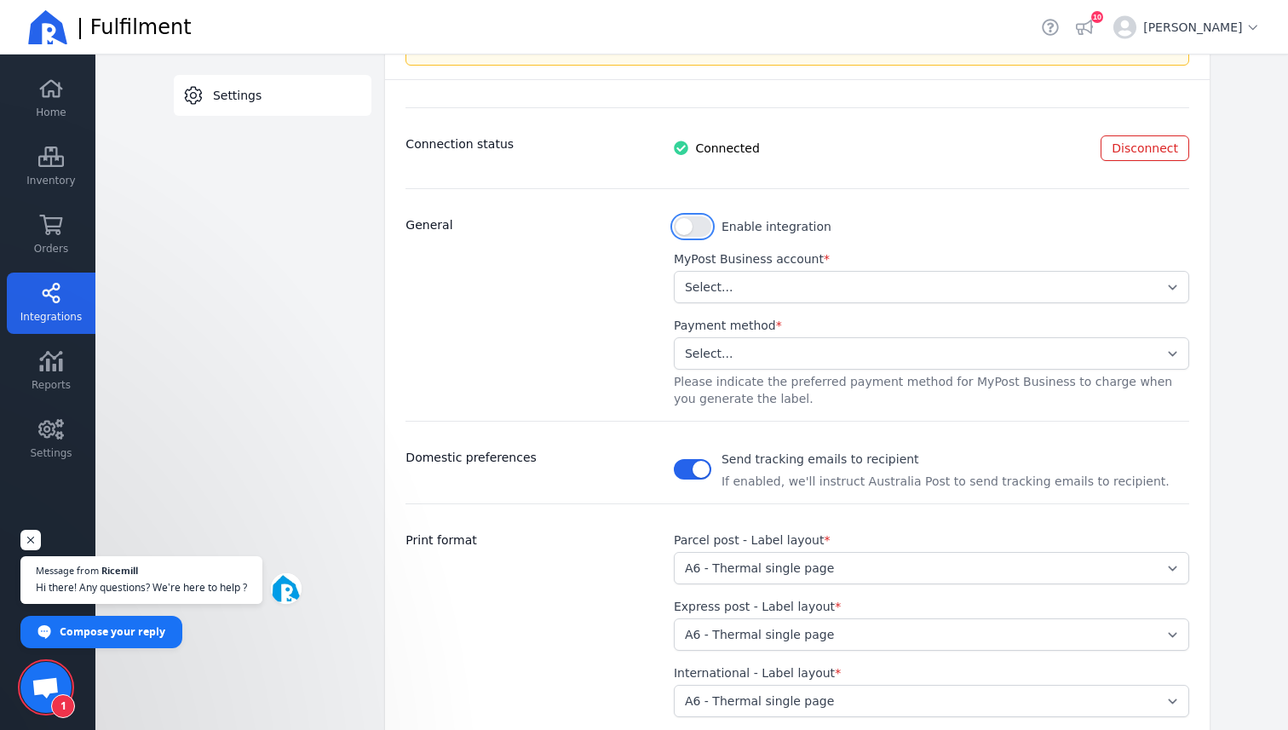
click at [707, 228] on button "button" at bounding box center [692, 226] width 37 height 20
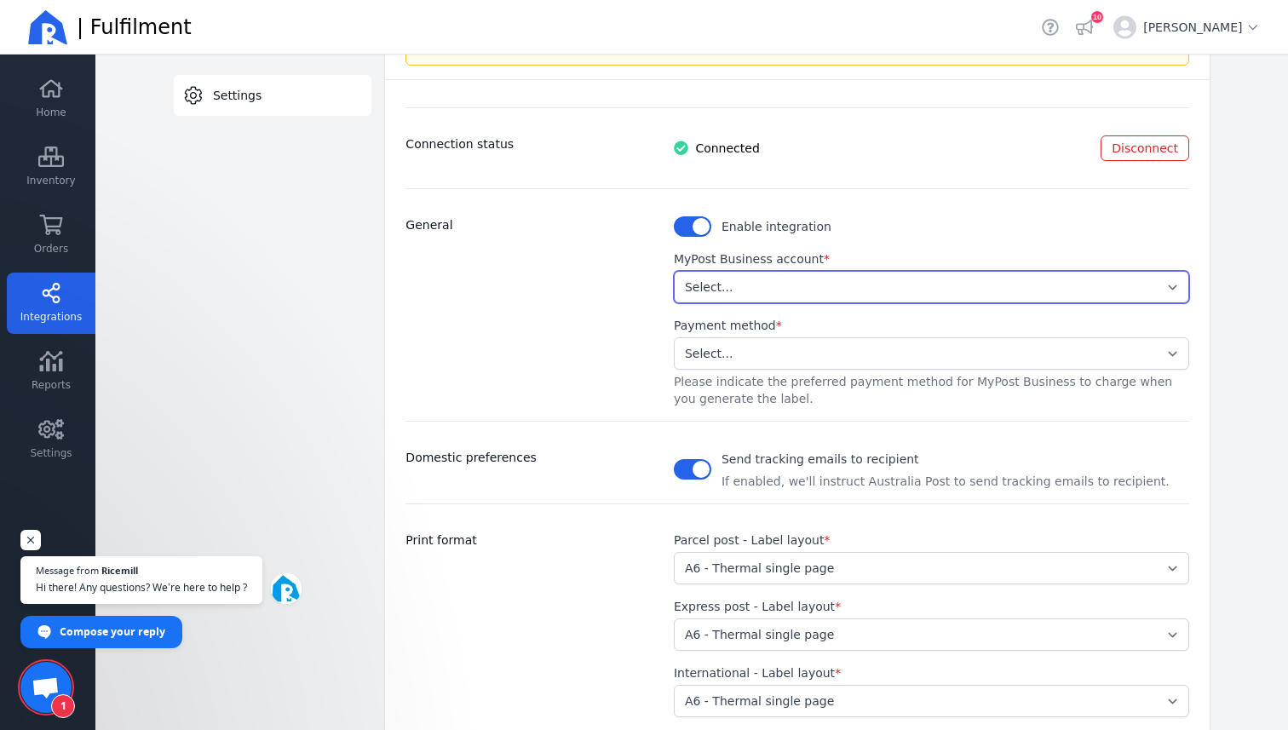
click at [776, 291] on select "Select... b43d02665d6944fc81e2fe40b34a4b34" at bounding box center [932, 287] width 516 height 32
select select "b43d02665d6944fc81e2fe40b34a4b34"
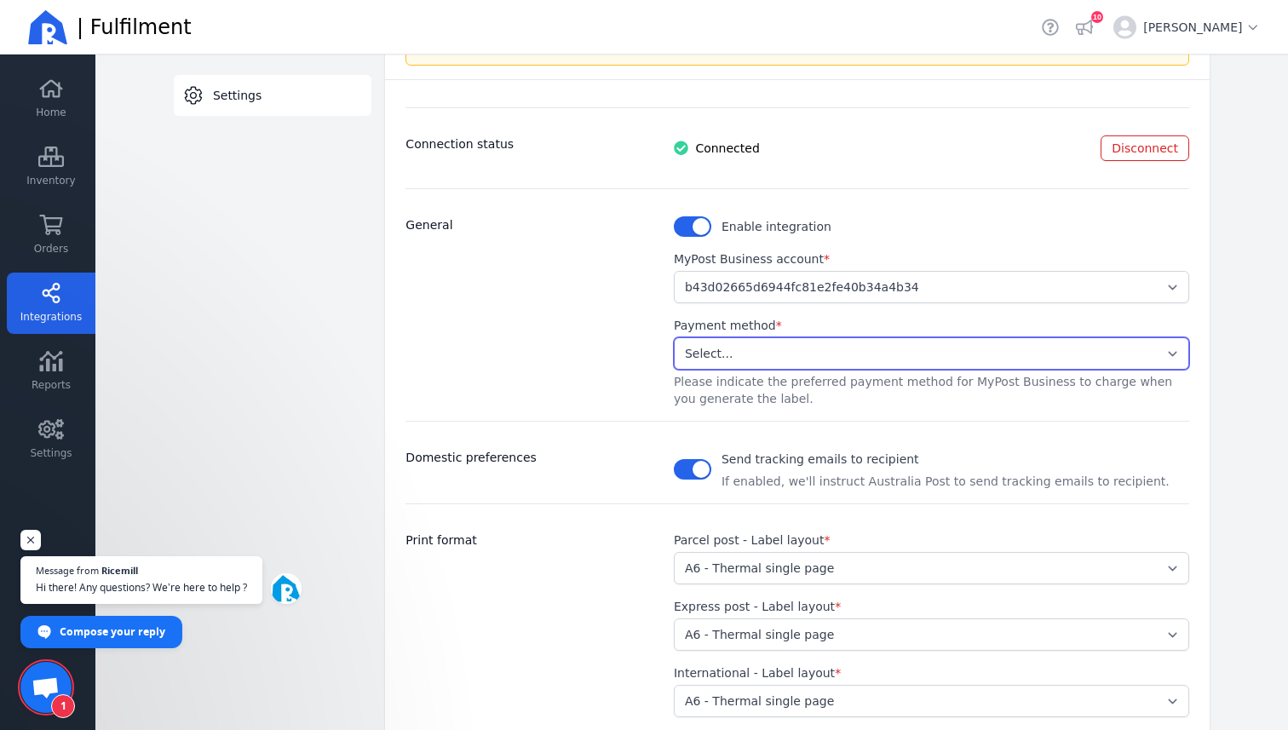
click at [777, 354] on select "Select... Stored Credit Card" at bounding box center [932, 353] width 516 height 32
select select "STORED_PAYMENT"
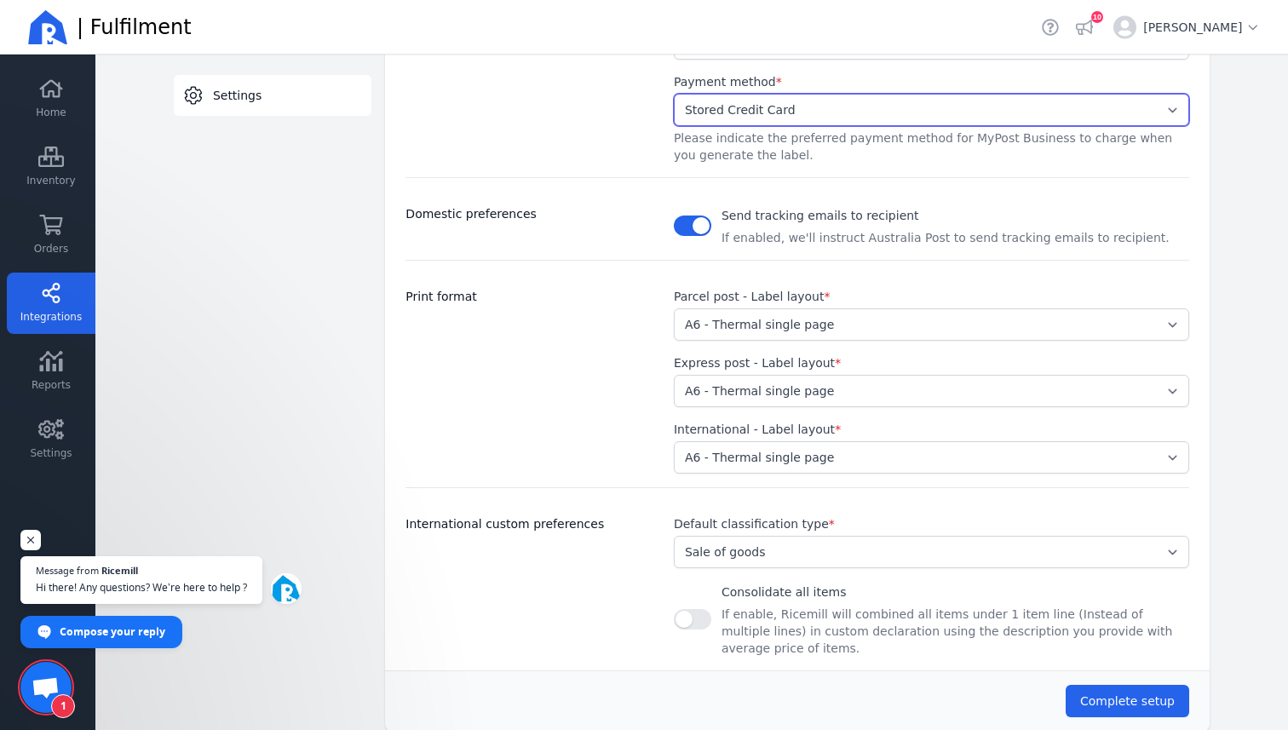
scroll to position [450, 0]
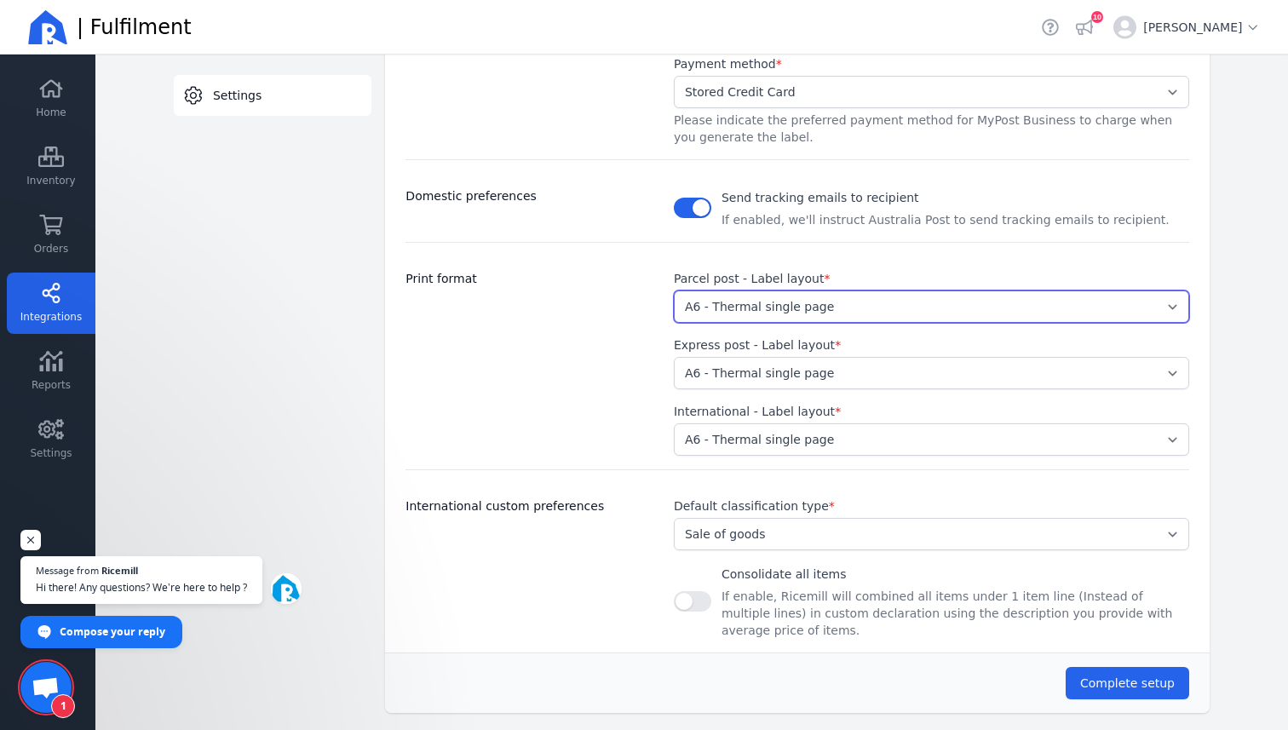
click at [921, 301] on select "Select... A4 - Four labels per page A4 - Single label per page A6 - Thermal sin…" at bounding box center [932, 307] width 516 height 32
click at [1104, 677] on span "Complete setup" at bounding box center [1127, 684] width 95 height 14
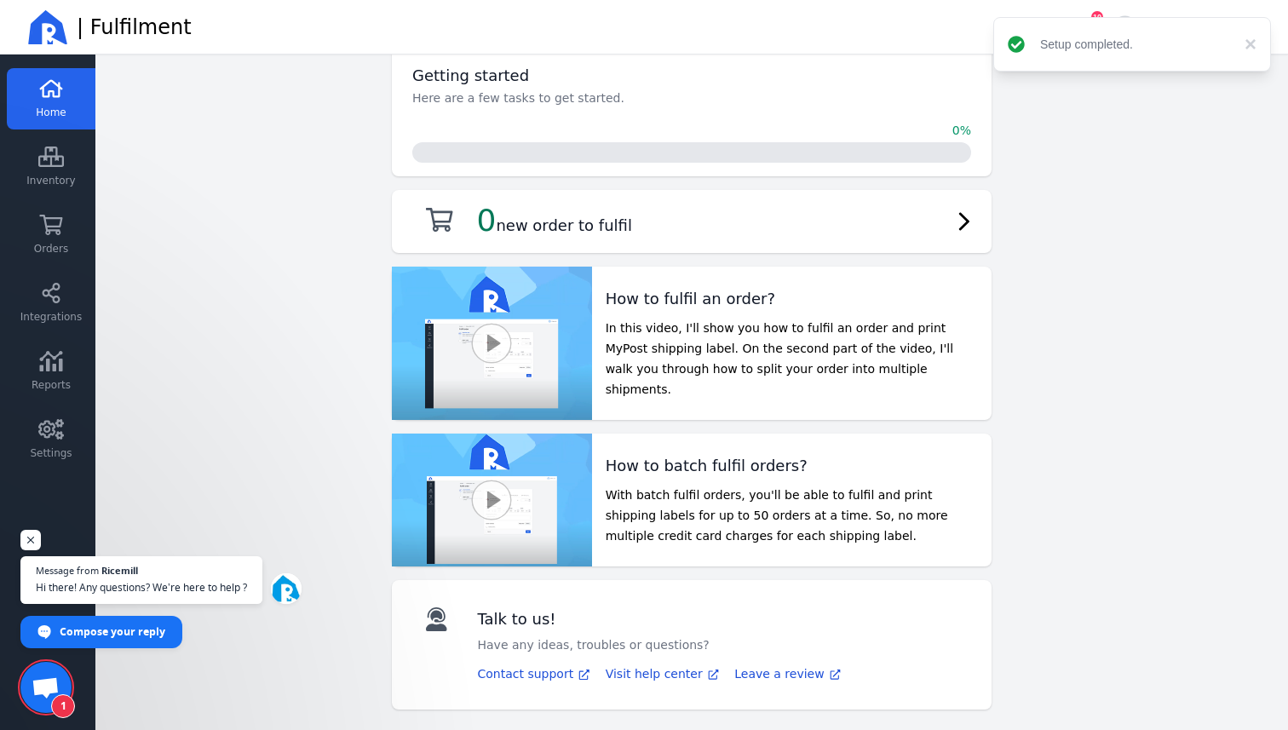
scroll to position [66, 0]
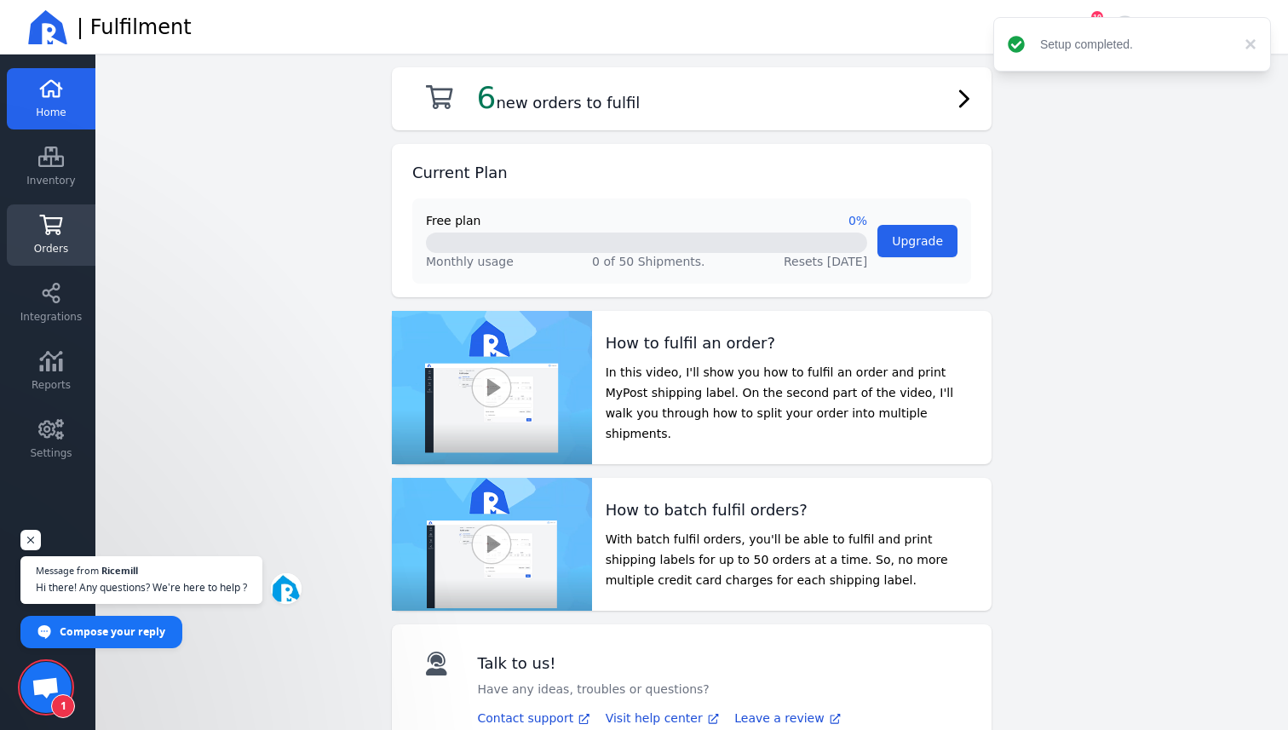
click at [60, 226] on icon at bounding box center [51, 225] width 26 height 20
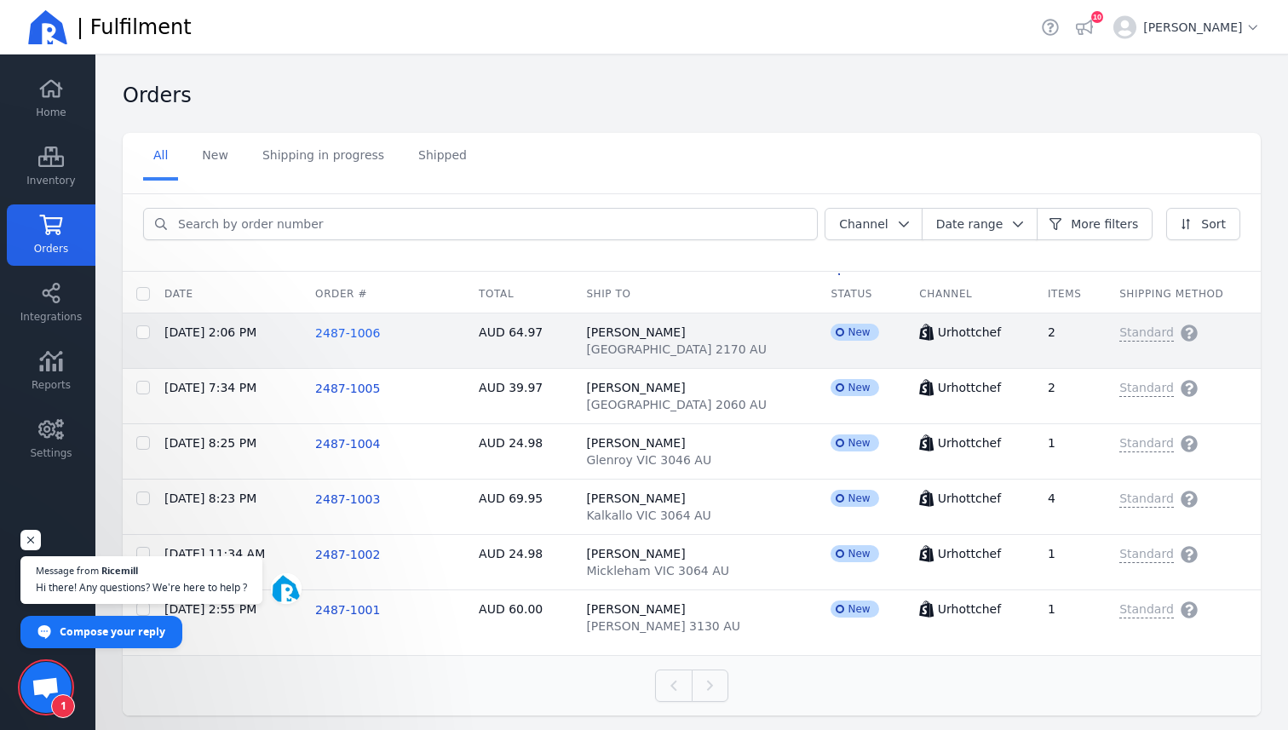
click at [349, 334] on span "2487-1006" at bounding box center [347, 333] width 65 height 14
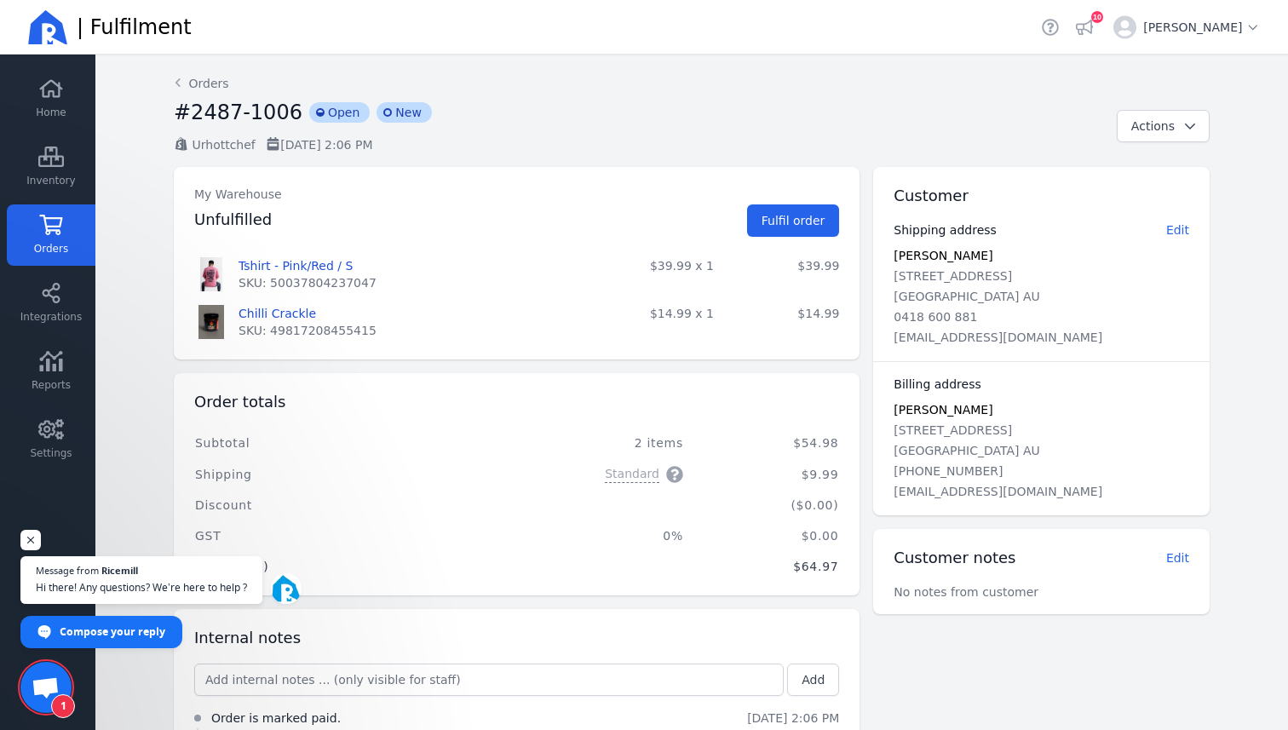
scroll to position [78, 0]
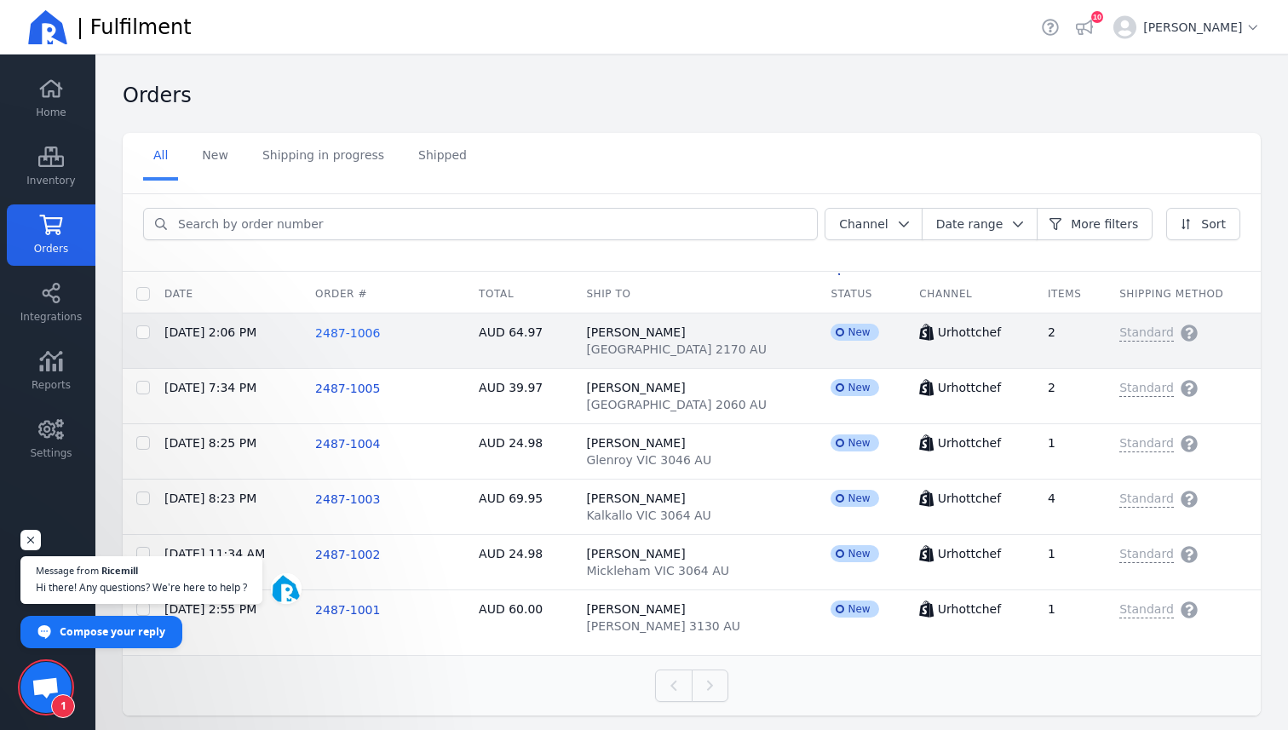
click at [357, 331] on span "2487-1006" at bounding box center [347, 333] width 65 height 14
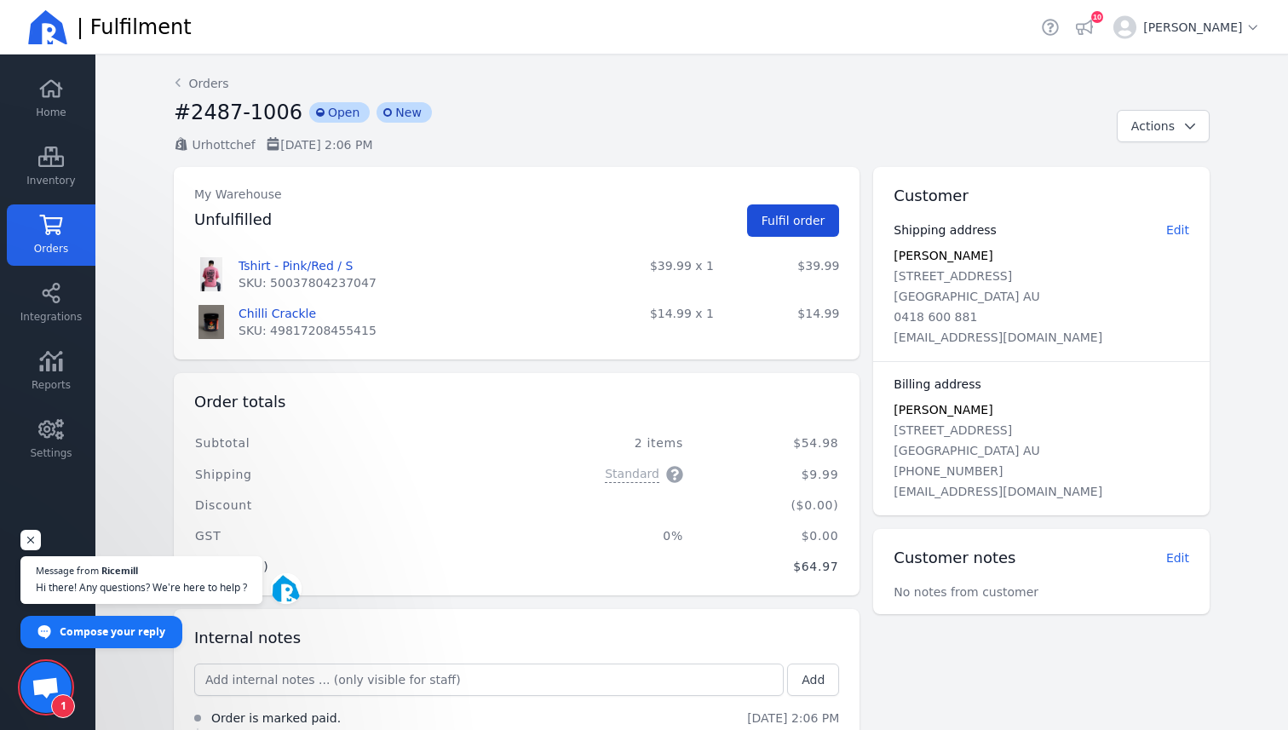
click at [806, 221] on span "Fulfil order" at bounding box center [794, 221] width 64 height 14
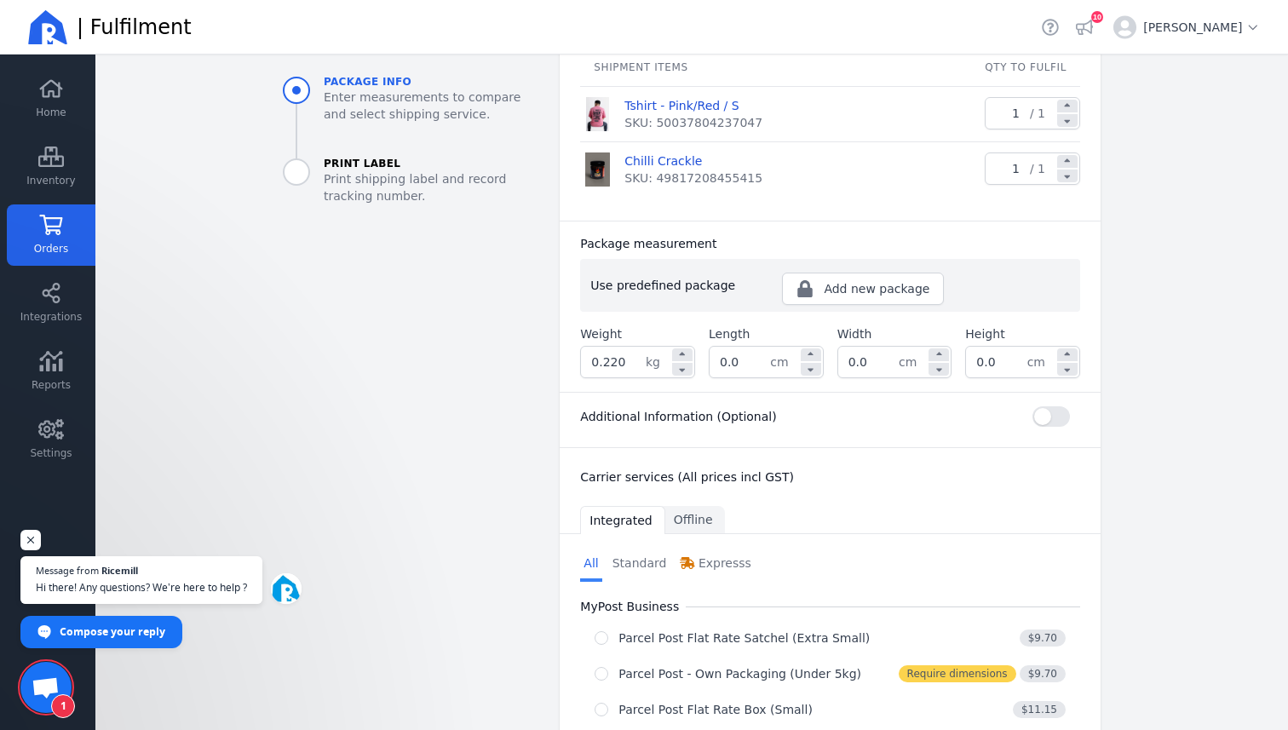
scroll to position [250, 0]
click at [636, 363] on input "0.220" at bounding box center [613, 361] width 65 height 31
type input "0.860"
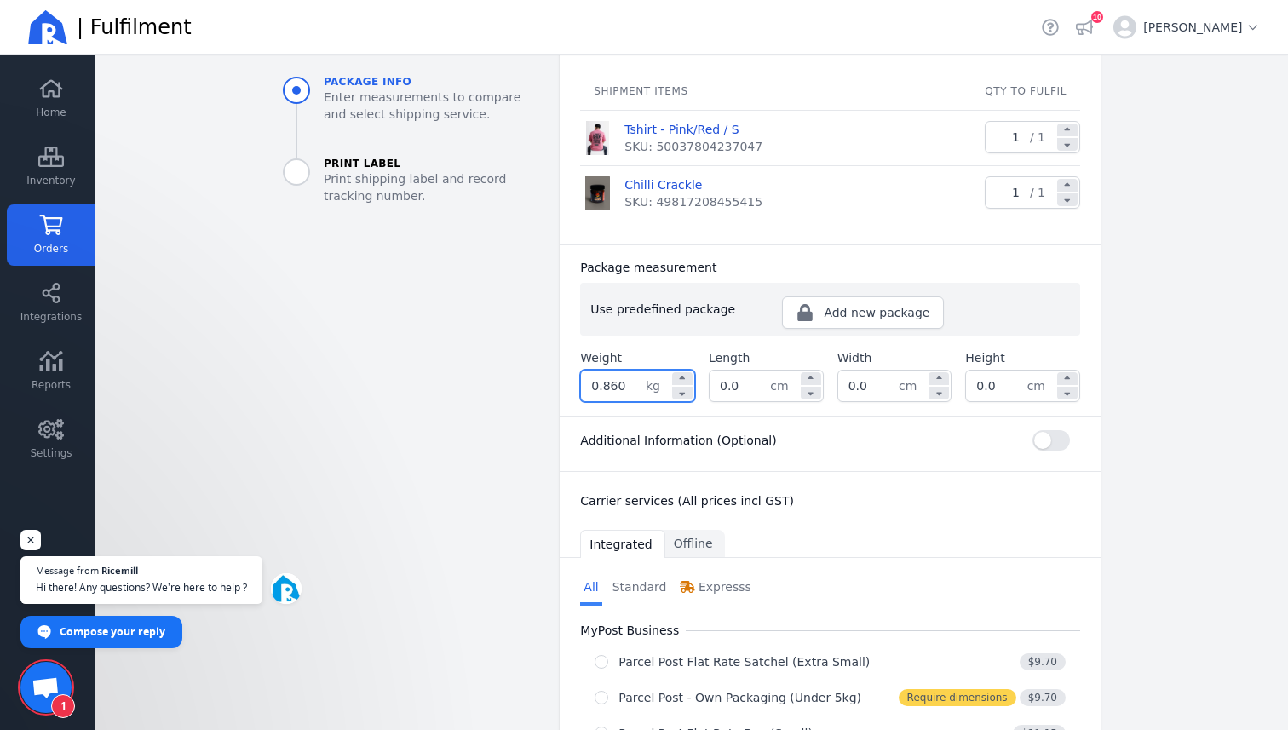
click at [742, 368] on div "Length 0.0 cm" at bounding box center [766, 375] width 115 height 53
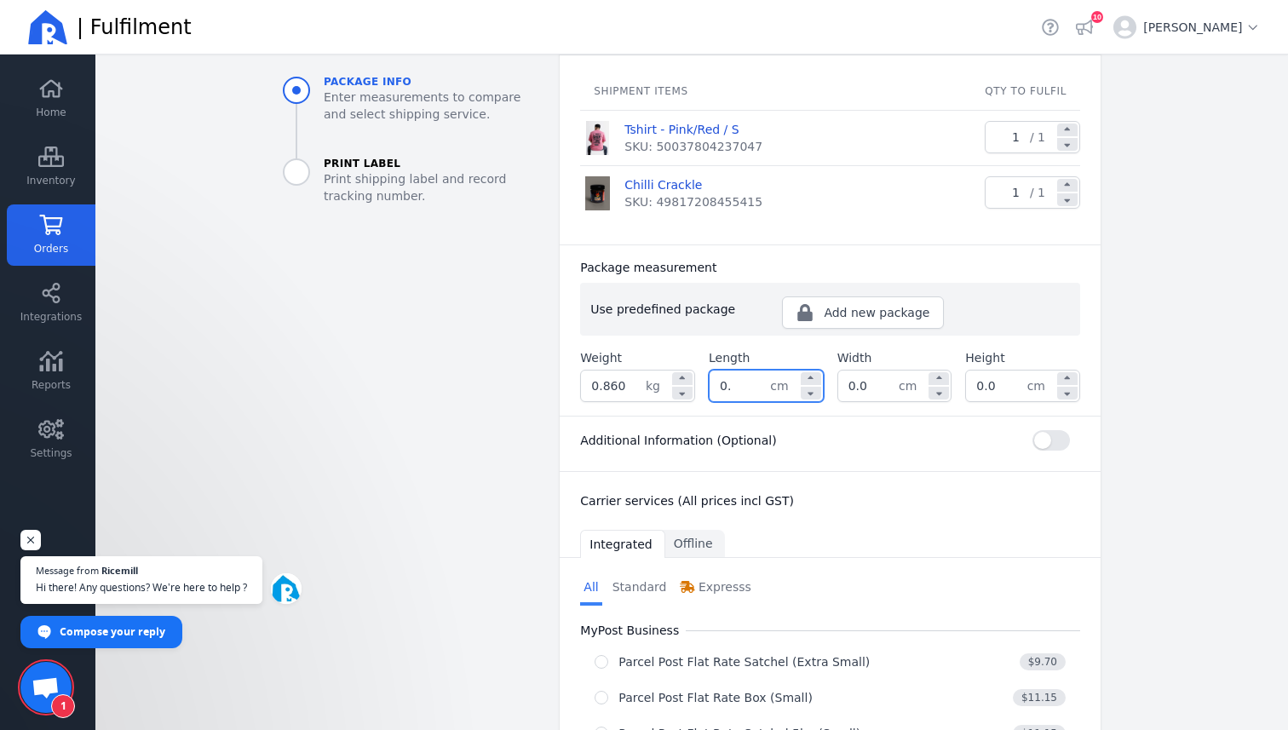
type input "0"
type input "21.0"
click at [868, 389] on input "0.0" at bounding box center [868, 386] width 60 height 31
type input "0"
type input "15.0"
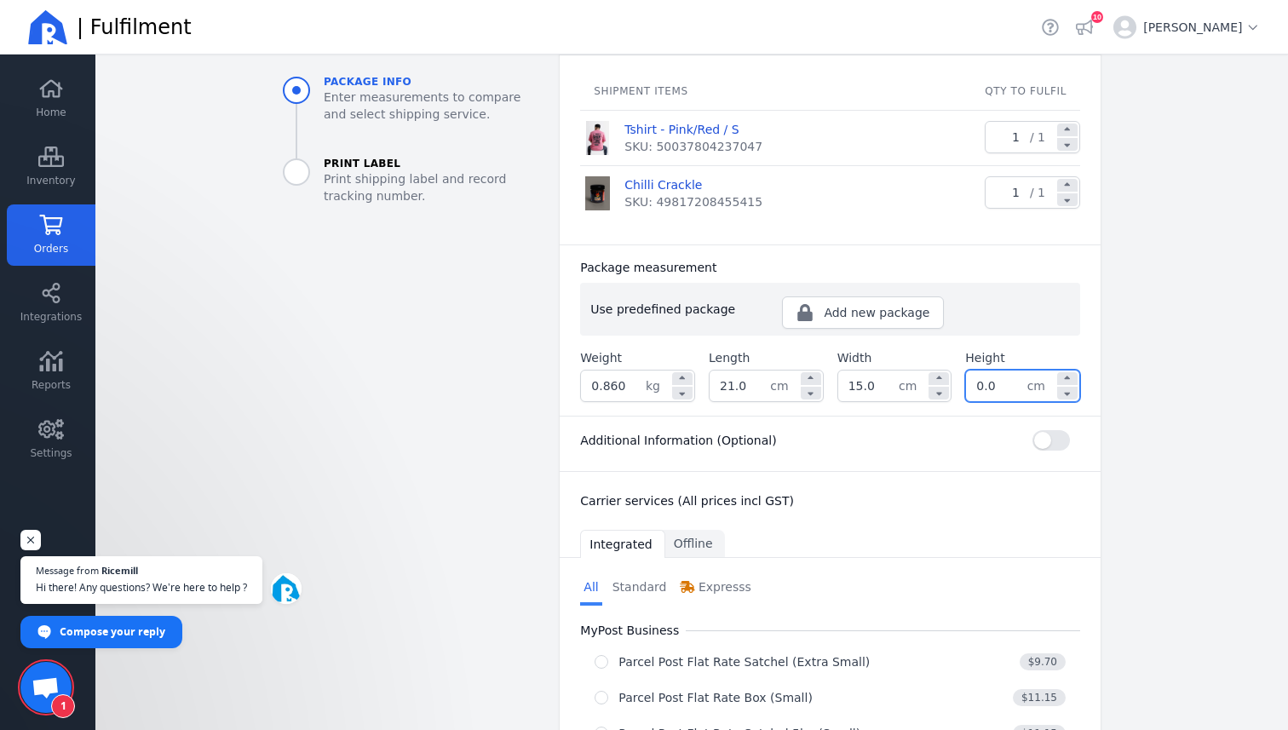
click at [1022, 396] on input "0.0" at bounding box center [996, 386] width 60 height 31
type input "0"
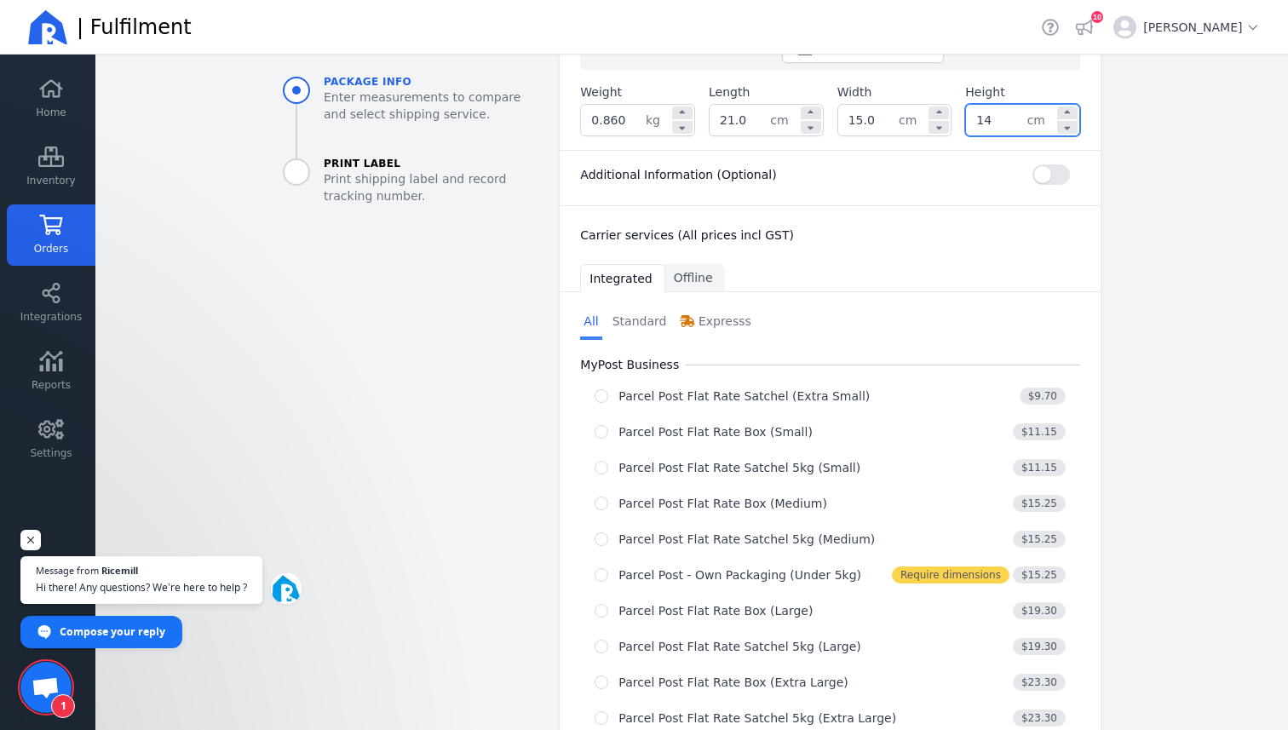
scroll to position [498, 0]
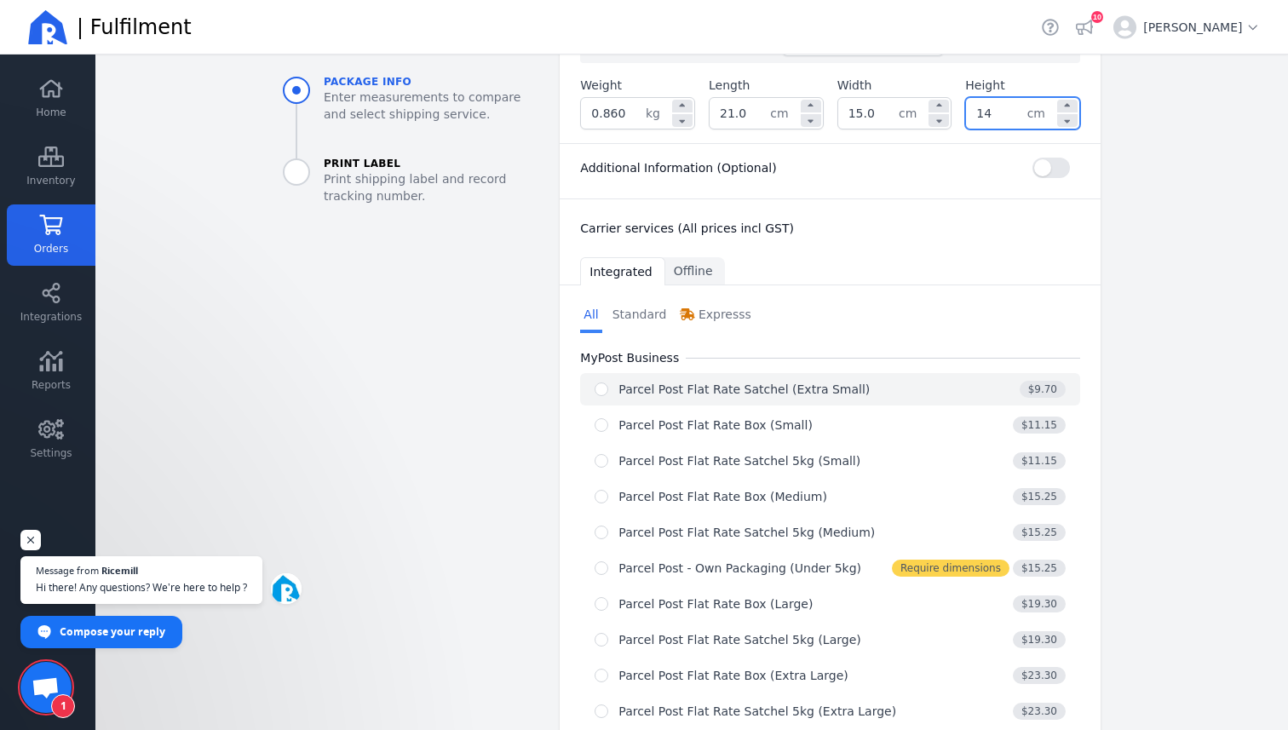
type input "14.0"
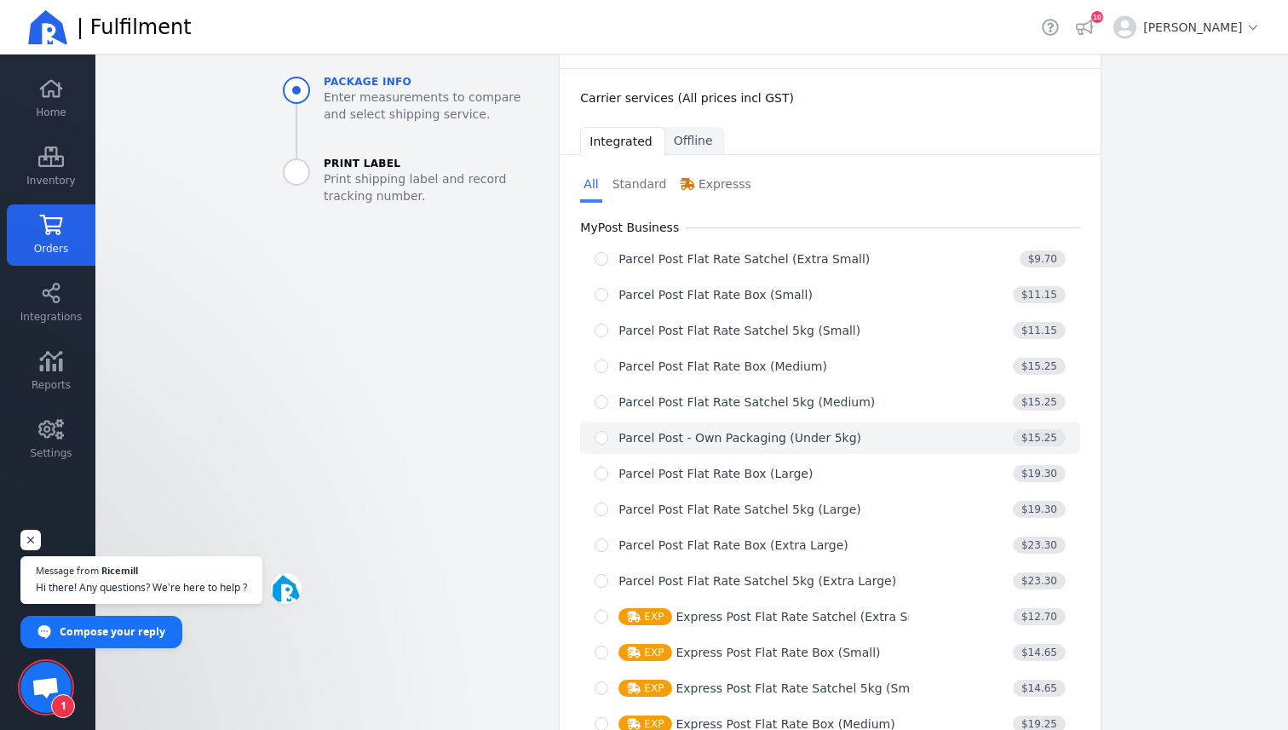
scroll to position [617, 0]
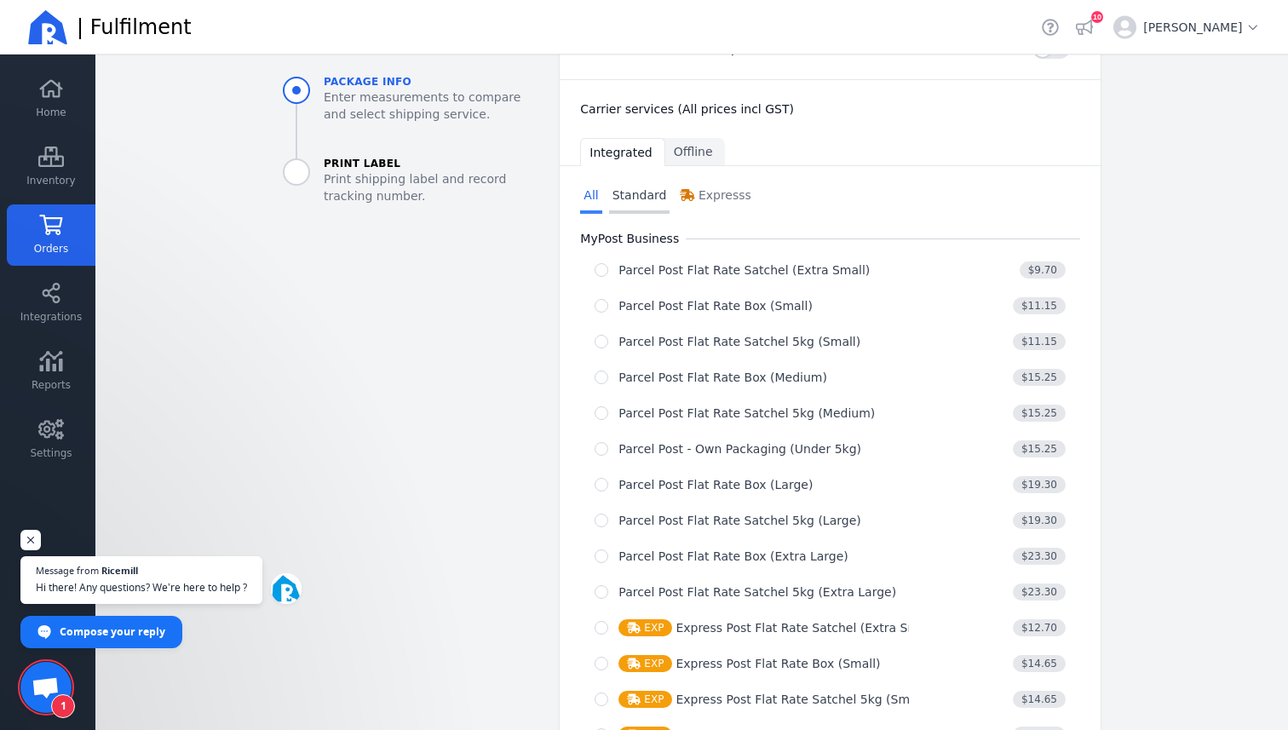
click at [635, 190] on link "Standard" at bounding box center [639, 197] width 61 height 34
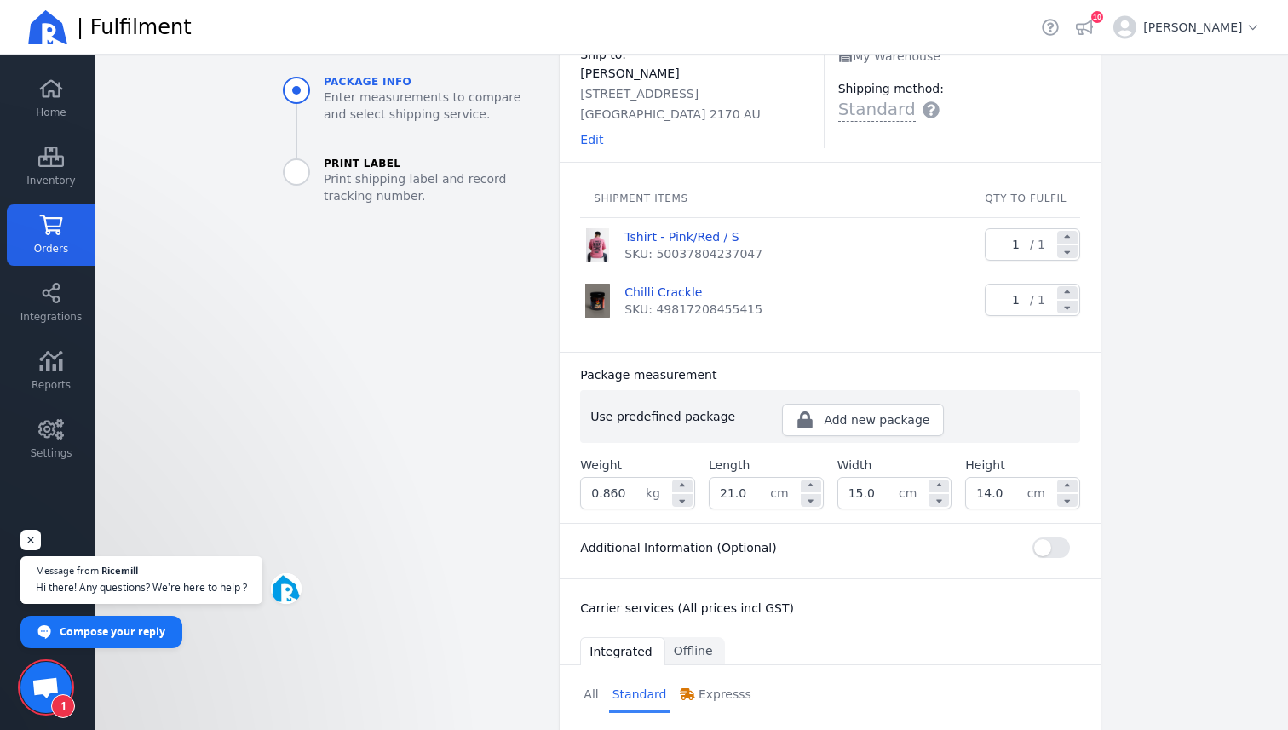
scroll to position [0, 0]
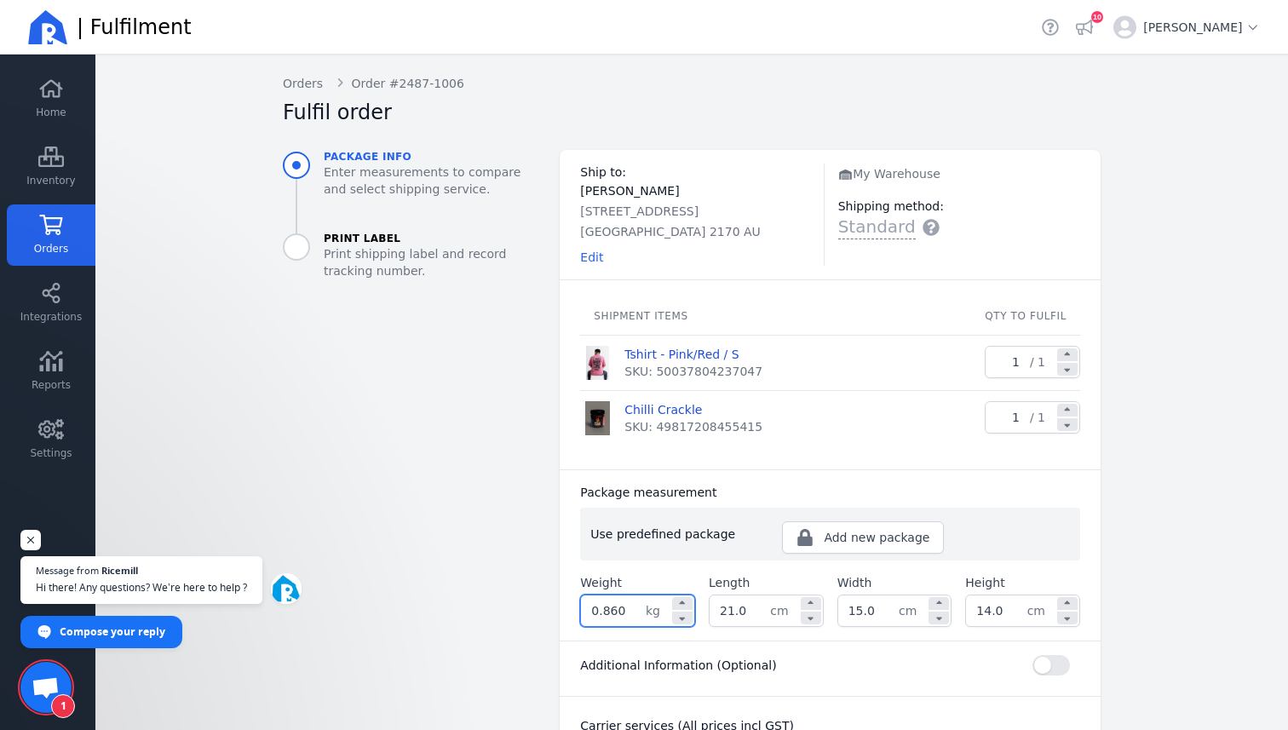
click at [629, 613] on input "0.860" at bounding box center [613, 611] width 65 height 31
type input "0.490"
click at [1043, 492] on div "Package measurement" at bounding box center [830, 492] width 500 height 17
click at [38, 228] on icon at bounding box center [51, 225] width 26 height 20
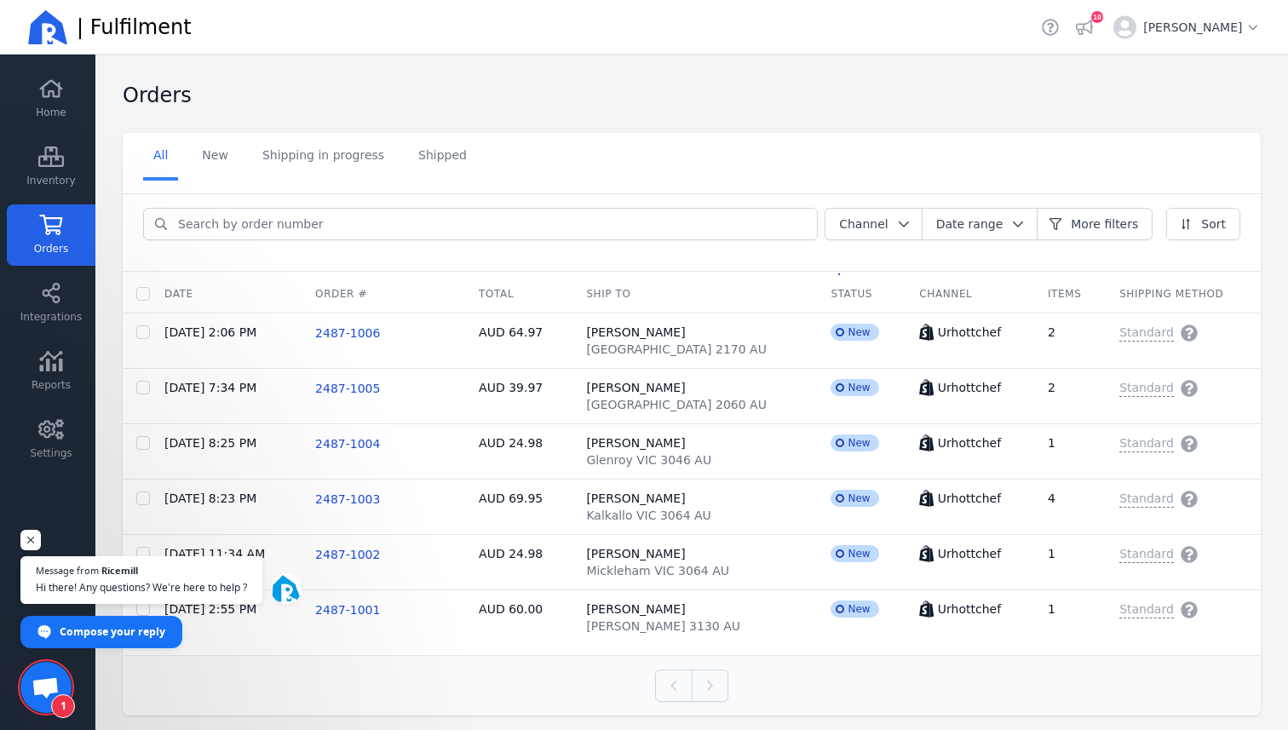
scroll to position [20, 0]
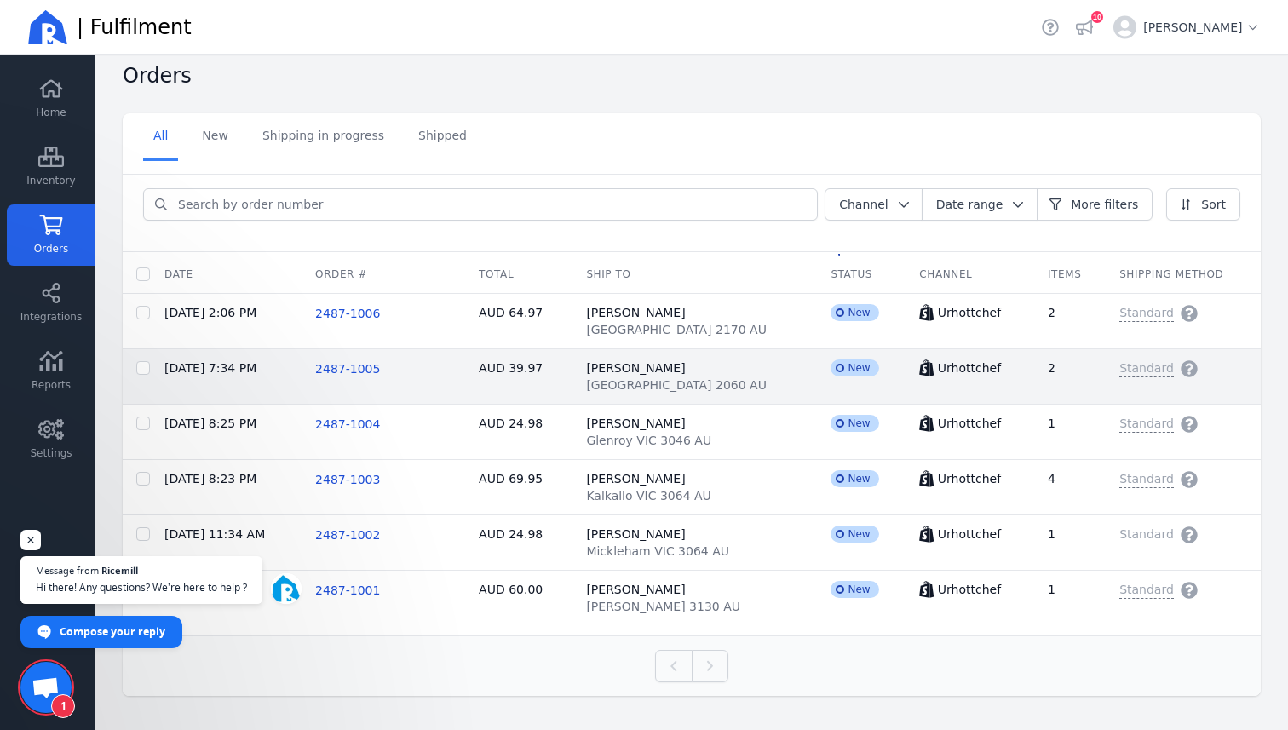
click at [661, 383] on span "[GEOGRAPHIC_DATA] 2060 AU" at bounding box center [676, 385] width 181 height 17
checkbox input "false"
checkbox input "true"
click at [661, 383] on span "[GEOGRAPHIC_DATA] 2060 AU" at bounding box center [676, 385] width 181 height 17
checkbox input "false"
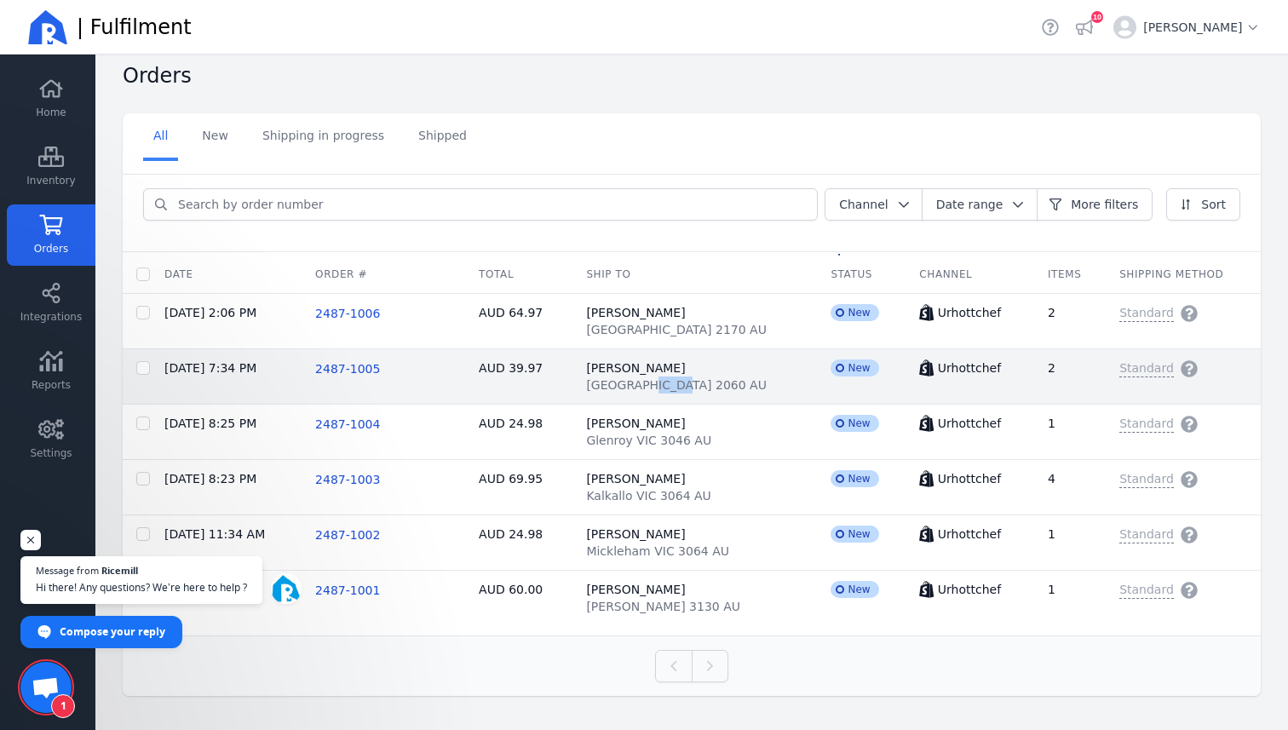
checkbox input "false"
click at [365, 369] on span "2487-1005" at bounding box center [347, 369] width 65 height 14
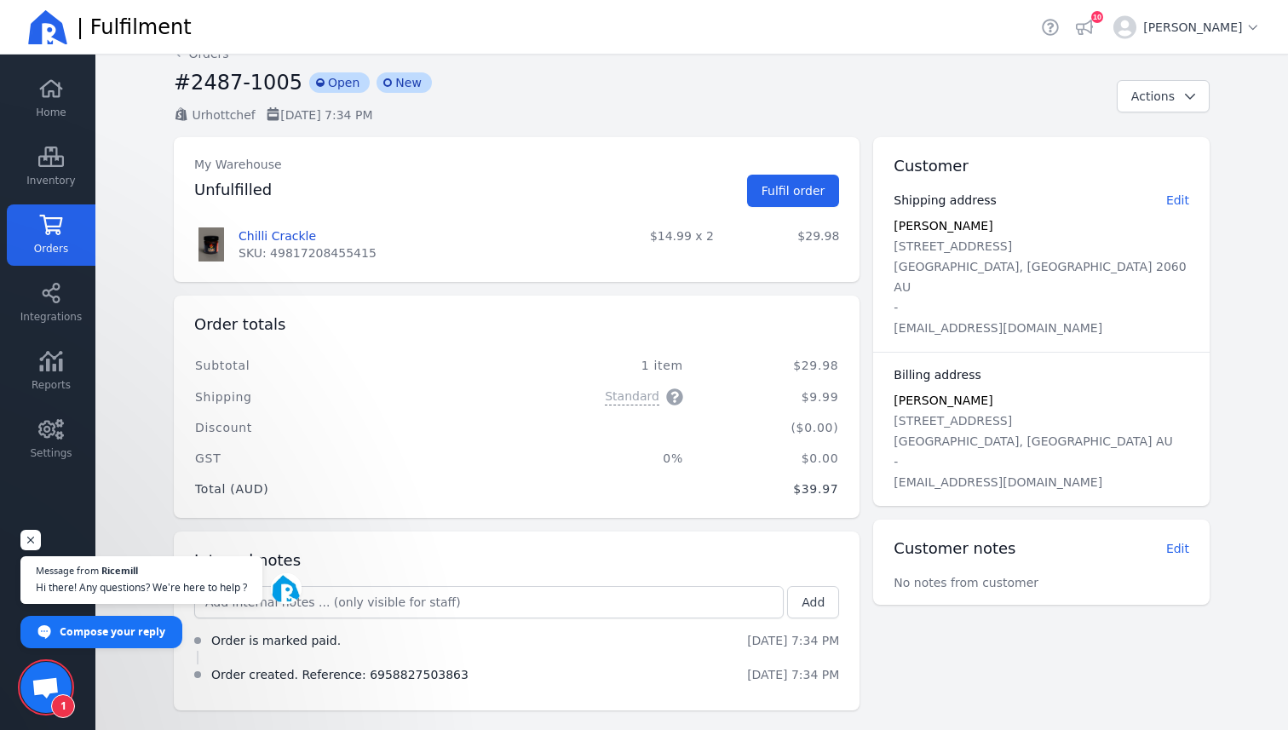
scroll to position [31, 0]
click at [802, 200] on button "Fulfil order" at bounding box center [793, 190] width 93 height 32
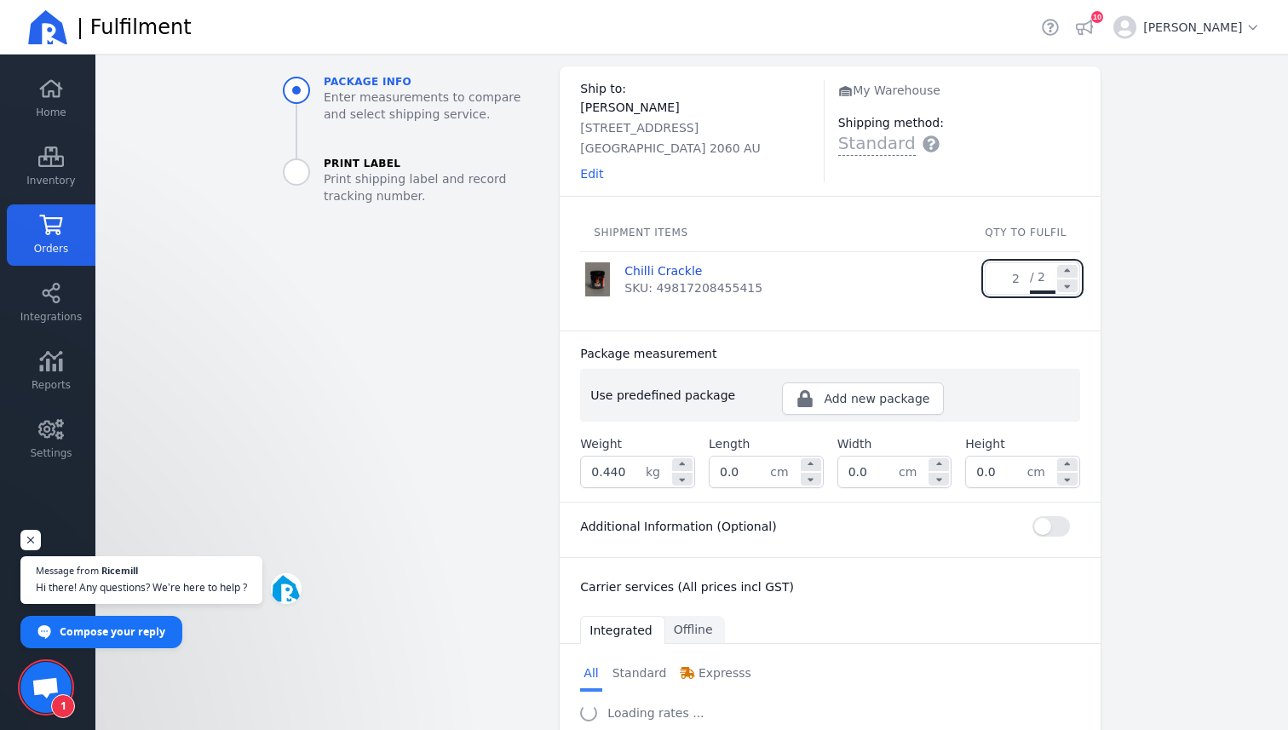
scroll to position [89, 0]
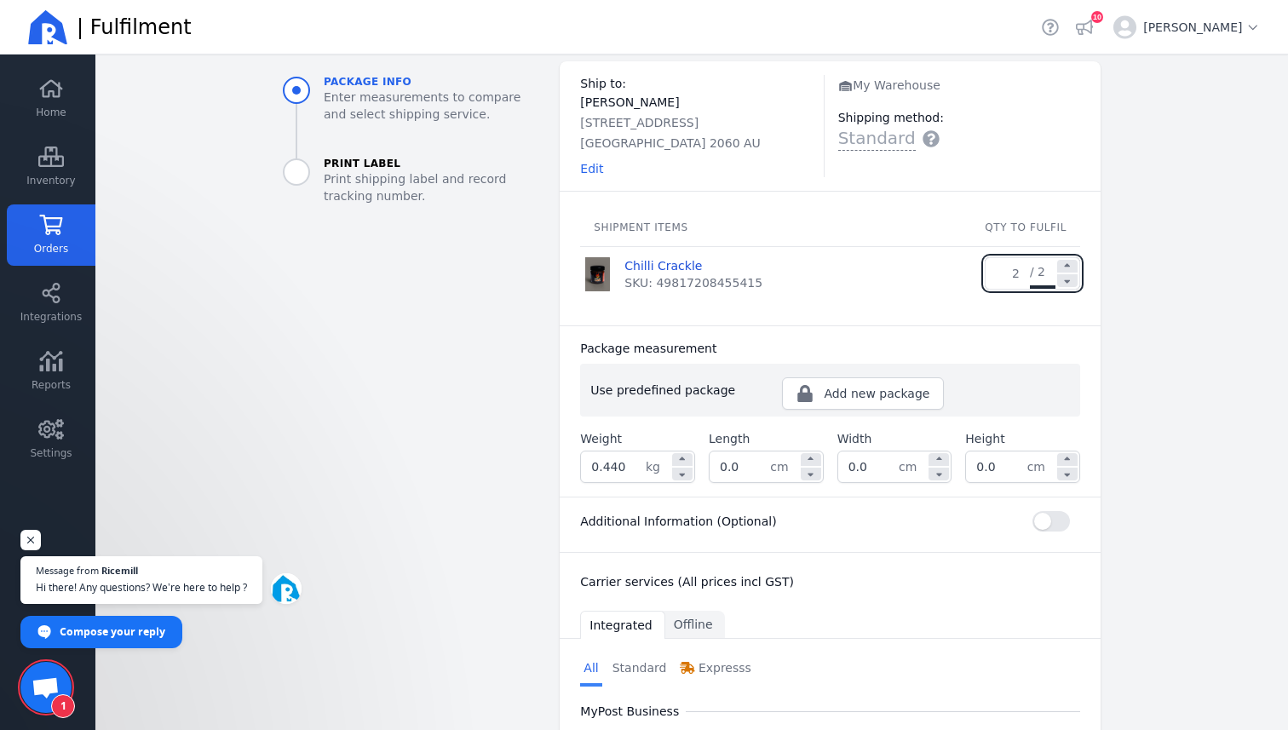
click at [628, 463] on input "0.440" at bounding box center [613, 467] width 65 height 31
type input "0.840"
click at [769, 469] on input "0.0" at bounding box center [740, 467] width 60 height 31
type input "0"
type input "1"
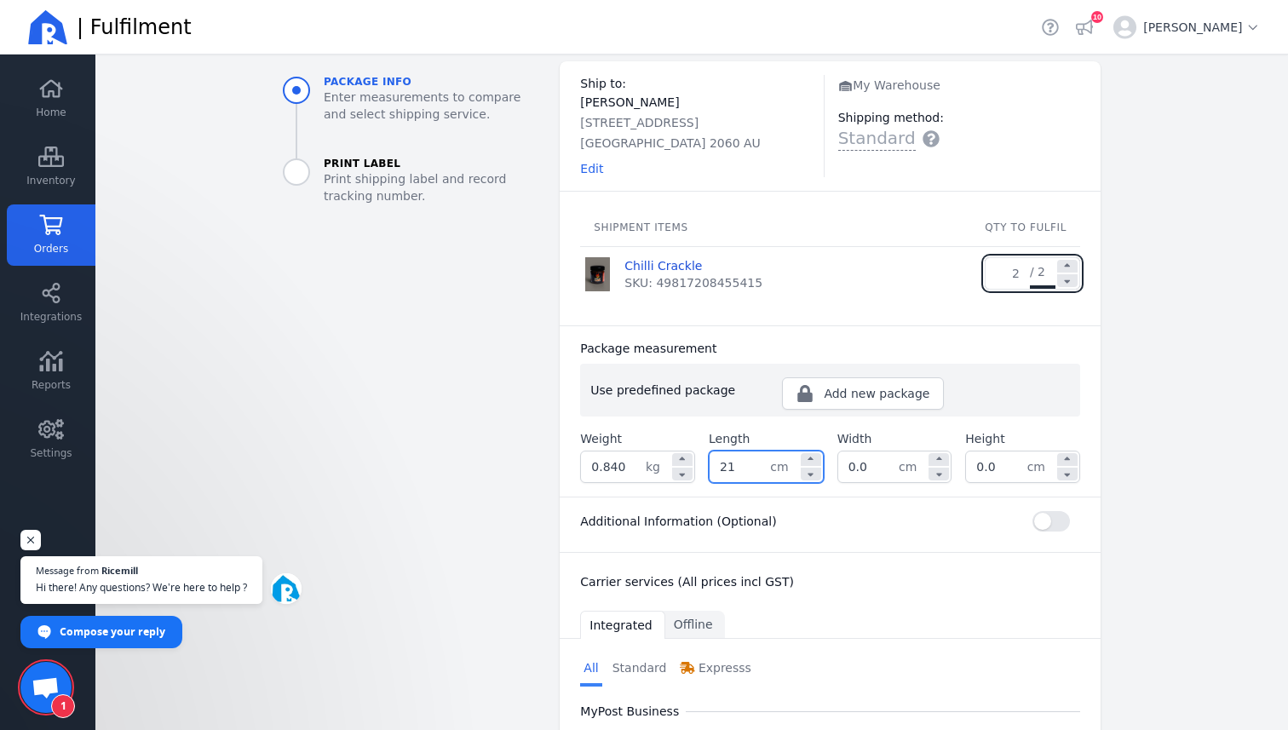
type input "21.0"
click at [882, 472] on input "0.0" at bounding box center [868, 467] width 60 height 31
type input "0"
type input "15.0"
click at [987, 452] on input "0.0" at bounding box center [996, 467] width 60 height 31
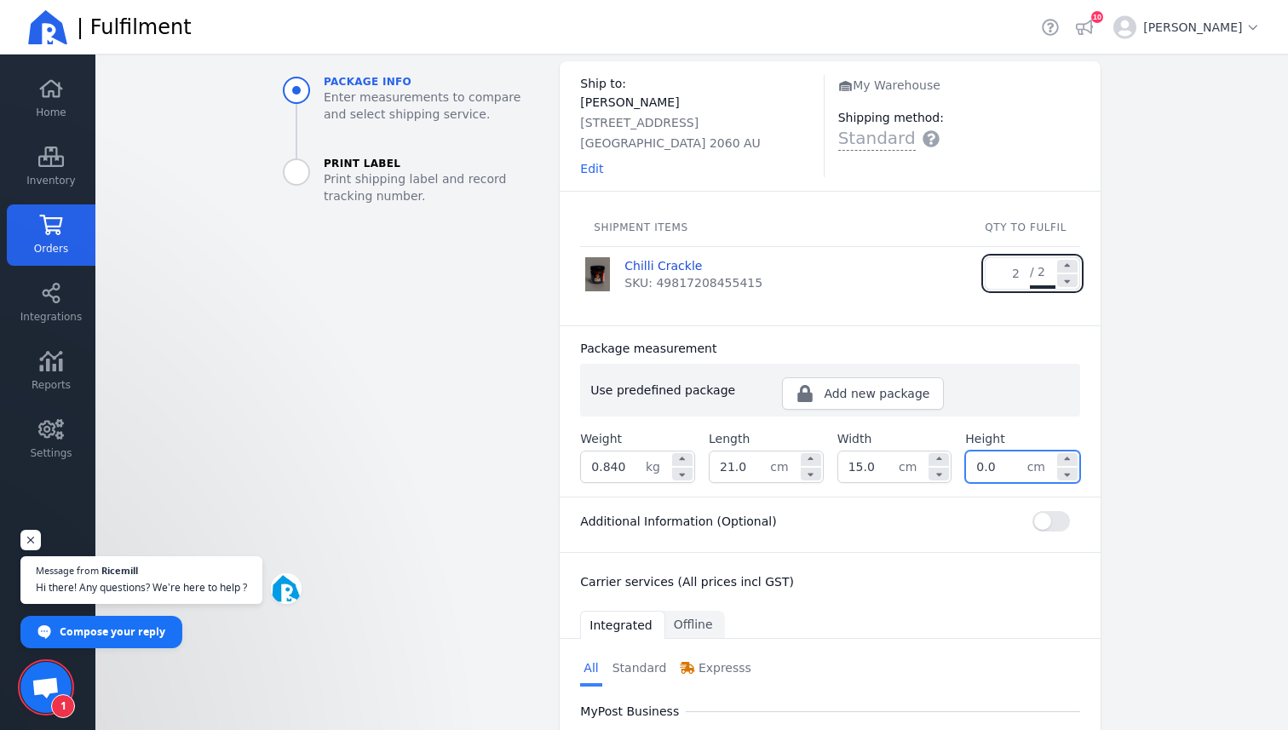
click at [994, 464] on input "0.0" at bounding box center [996, 467] width 60 height 31
type input "0"
type input "14.0"
click at [981, 619] on div "Integrated Offline" at bounding box center [830, 624] width 541 height 27
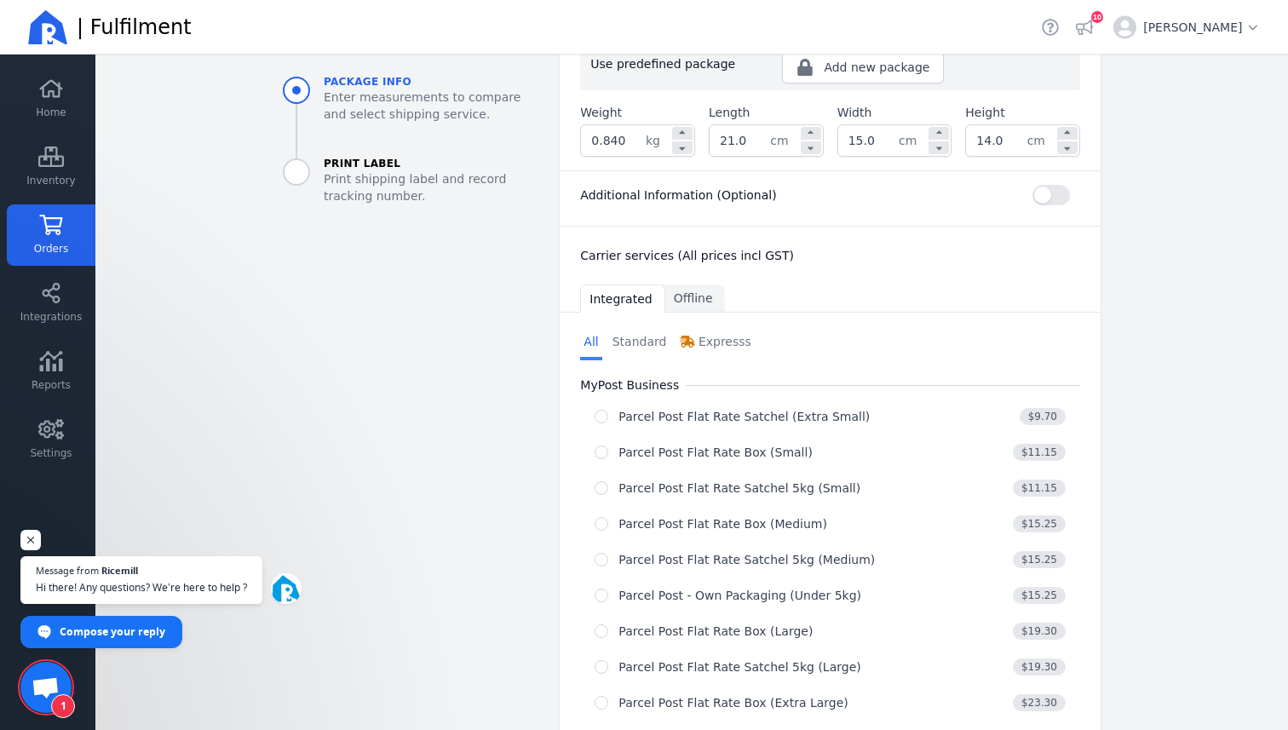
scroll to position [427, 0]
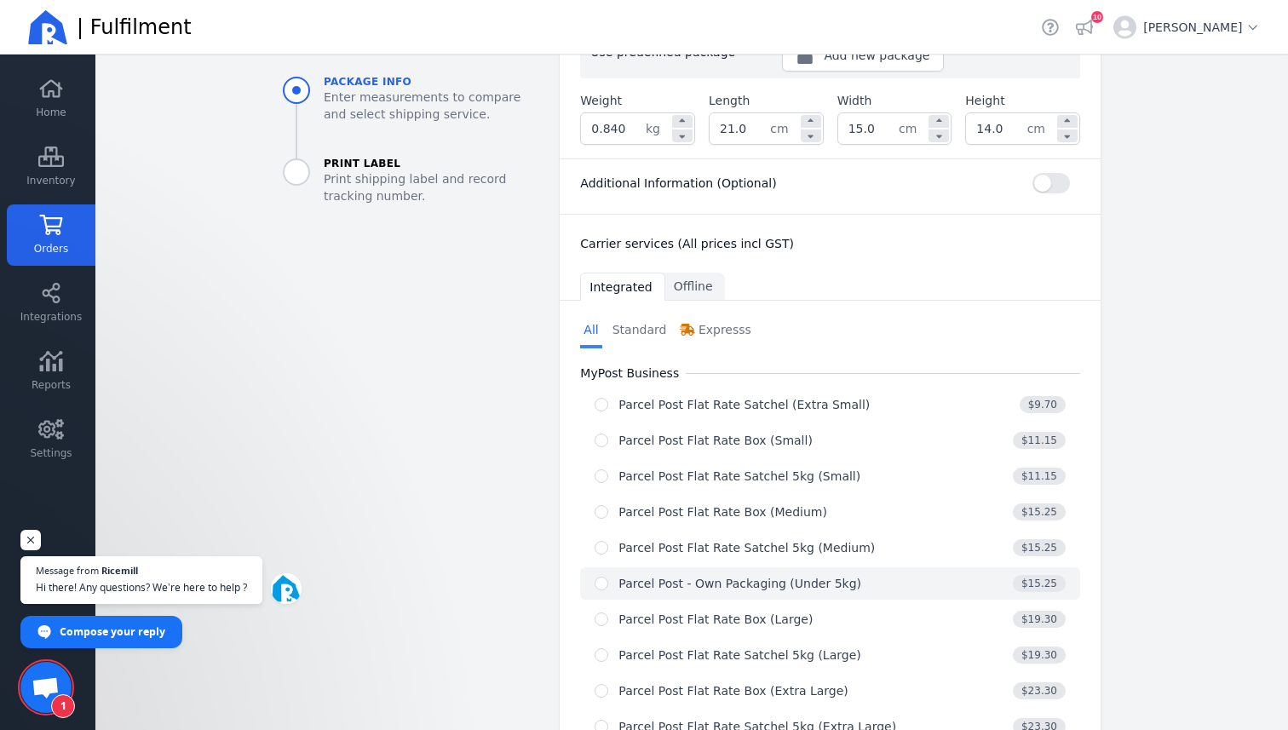
click at [608, 585] on div "Parcel Post - Own Packaging (Under 5kg)" at bounding box center [752, 583] width 314 height 17
radio input "true"
select select "0"
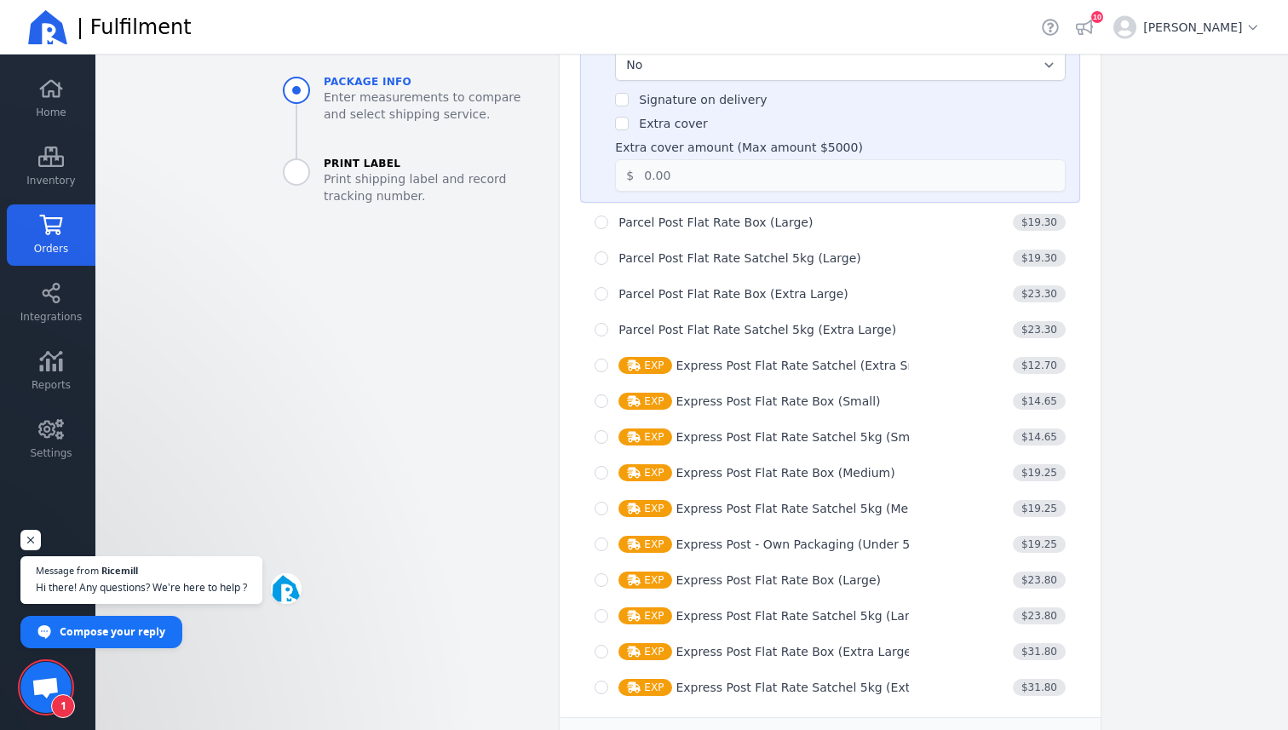
scroll to position [1080, 0]
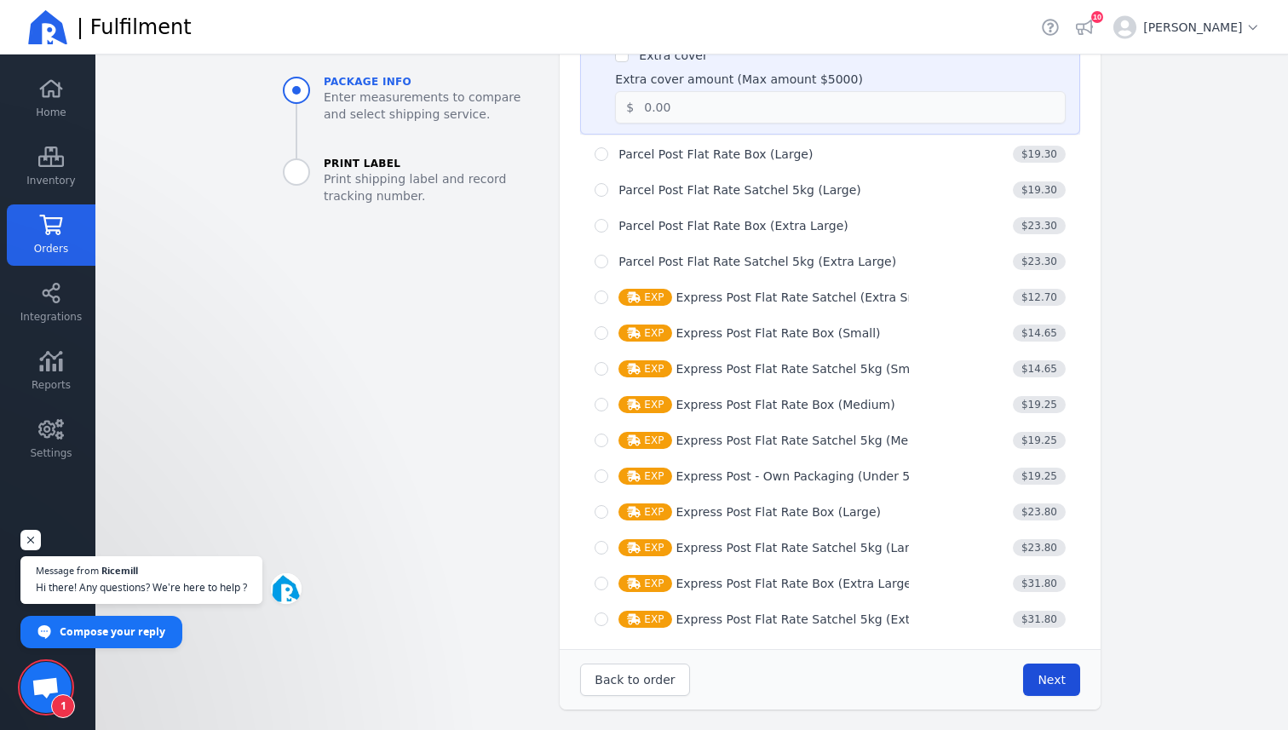
click at [1056, 683] on span "Next" at bounding box center [1052, 680] width 28 height 14
type input "21.0"
type input "15.0"
type input "14.0"
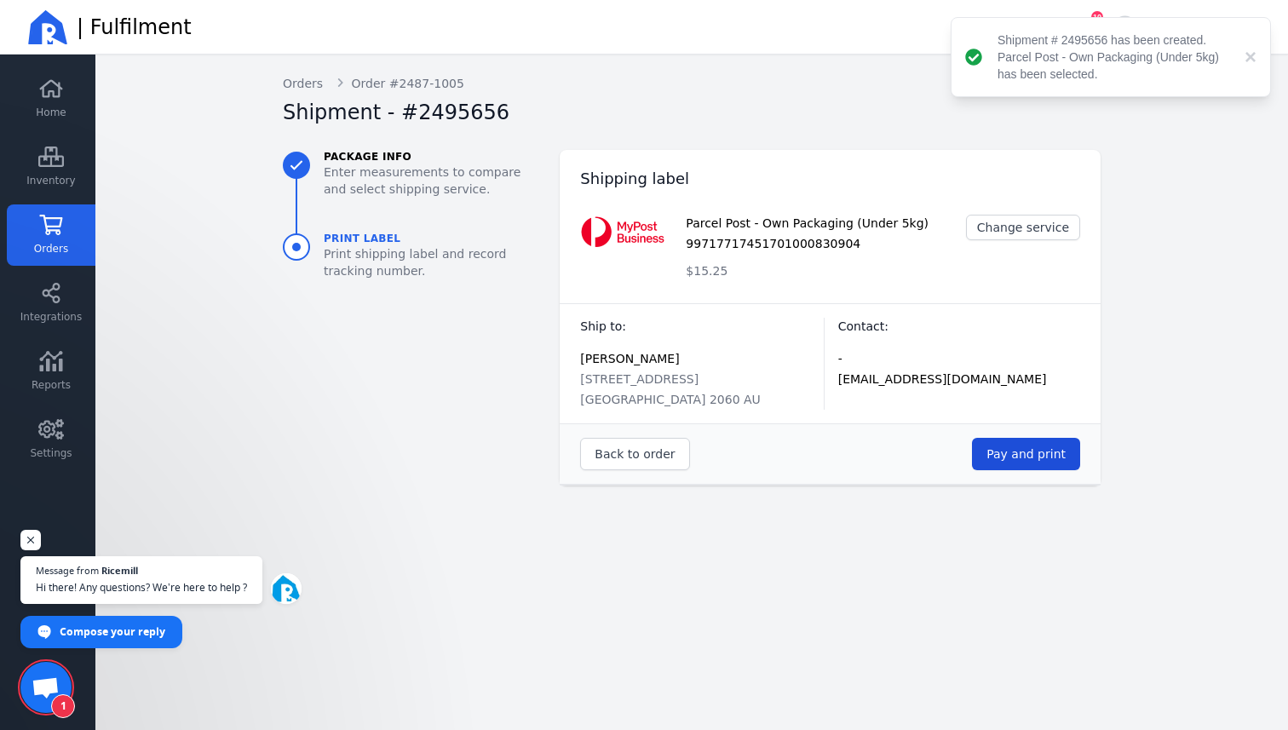
click at [1044, 453] on span "Pay and print" at bounding box center [1026, 454] width 79 height 14
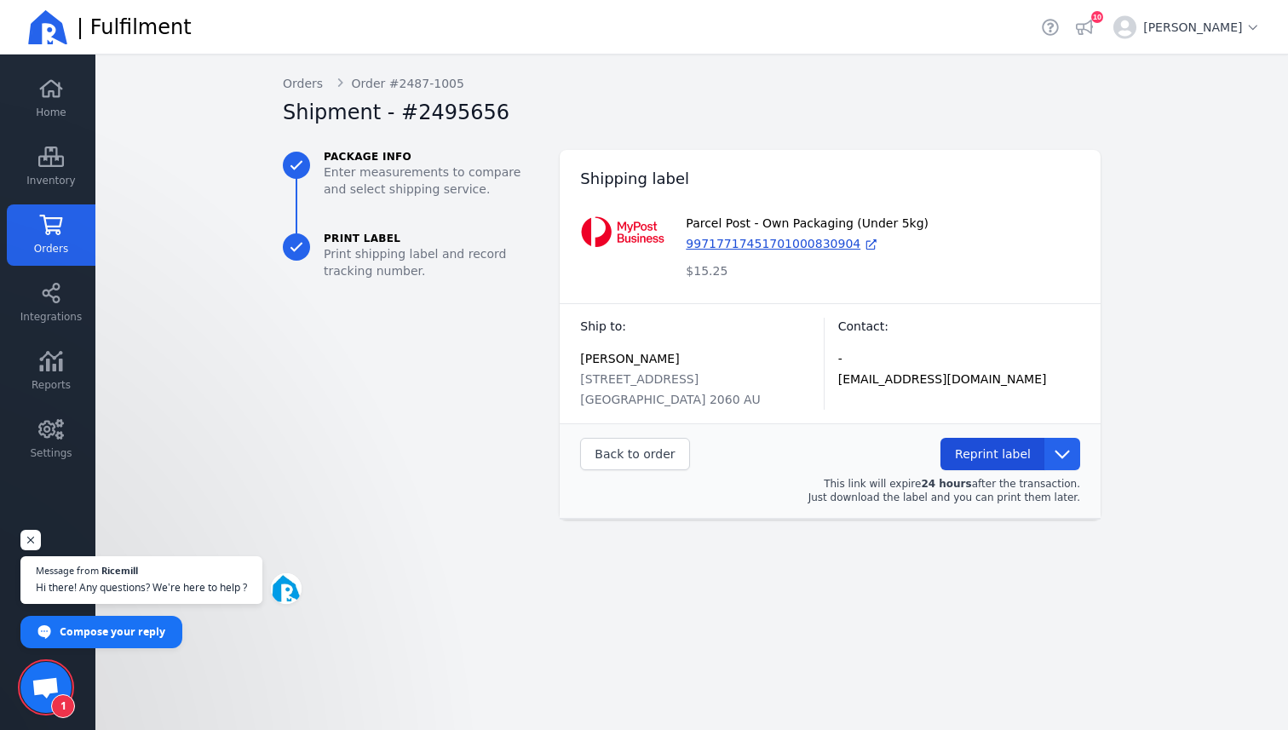
click at [1019, 461] on span "Reprint label" at bounding box center [993, 454] width 76 height 17
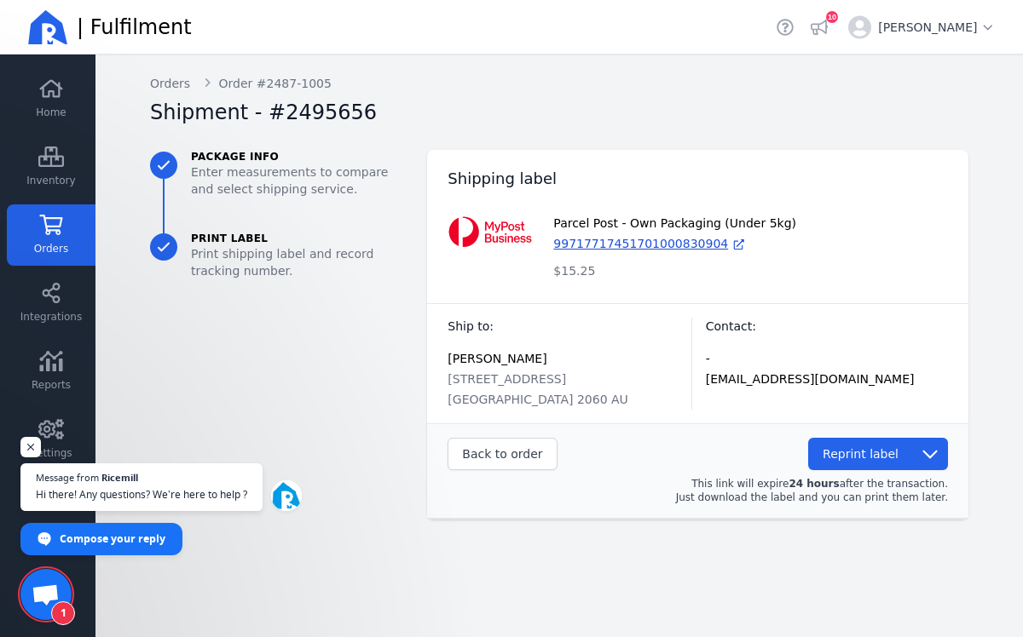
click at [624, 111] on div "Shipment - #2495656" at bounding box center [552, 117] width 804 height 37
click at [59, 251] on span "Orders" at bounding box center [51, 249] width 34 height 14
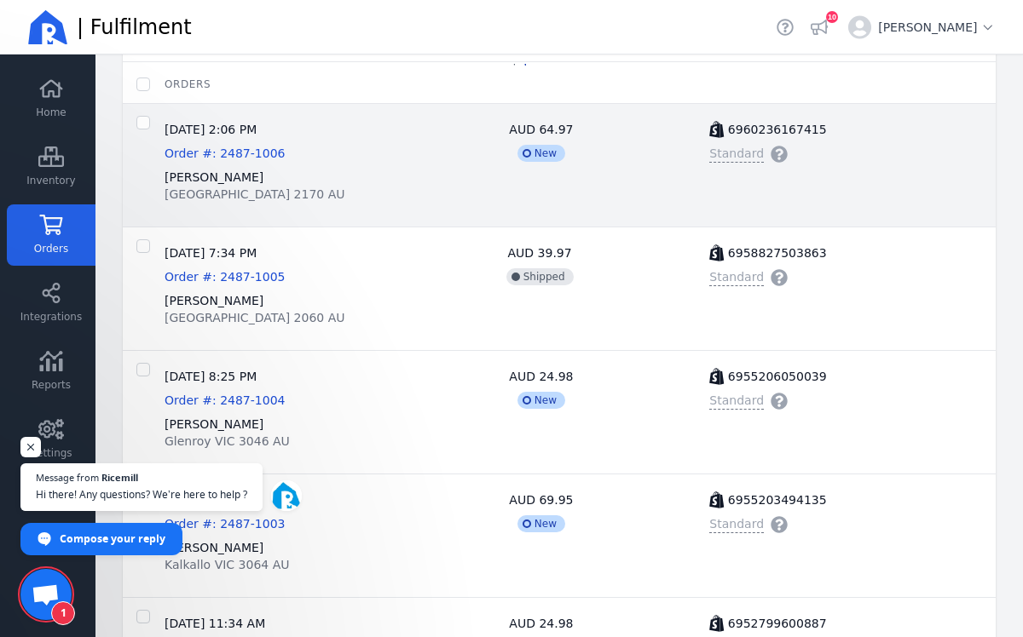
scroll to position [219, 0]
